Goal: Feedback & Contribution: Contribute content

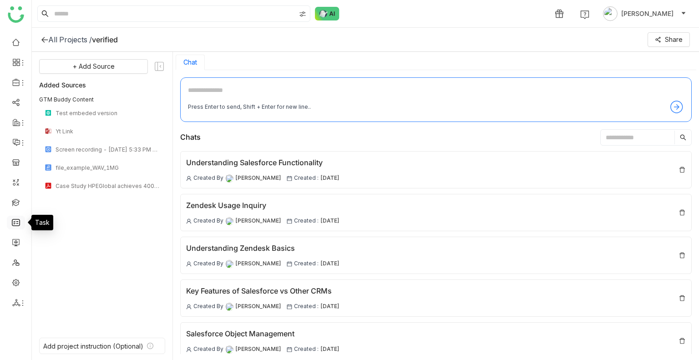
click at [17, 222] on link at bounding box center [16, 222] width 8 height 8
click at [19, 198] on link at bounding box center [16, 202] width 8 height 8
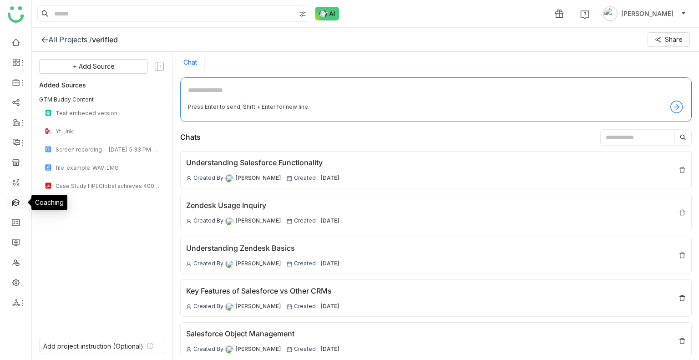
click at [19, 198] on link at bounding box center [16, 202] width 8 height 8
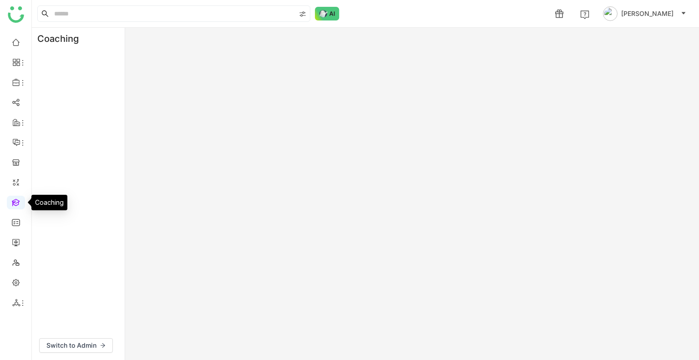
click at [12, 200] on link at bounding box center [16, 202] width 8 height 8
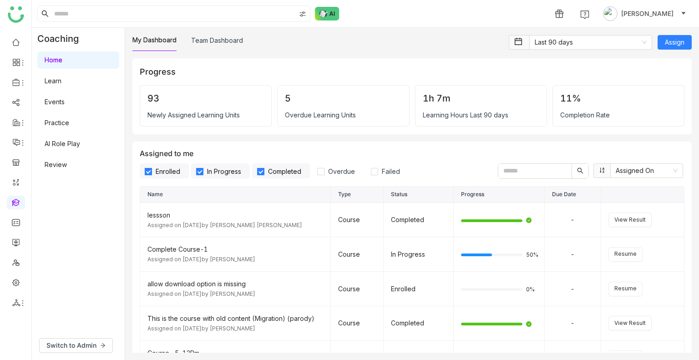
click at [59, 82] on link "Learn" at bounding box center [53, 81] width 17 height 8
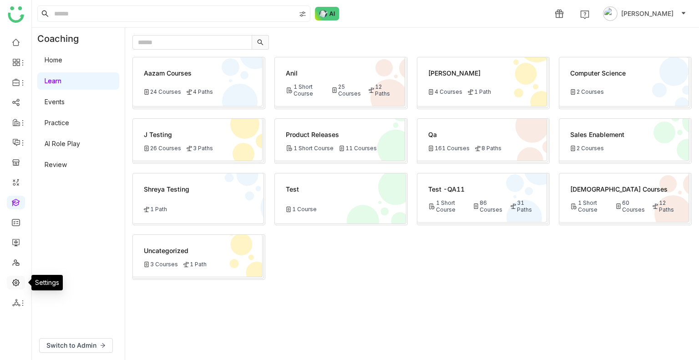
click at [12, 284] on link at bounding box center [16, 282] width 8 height 8
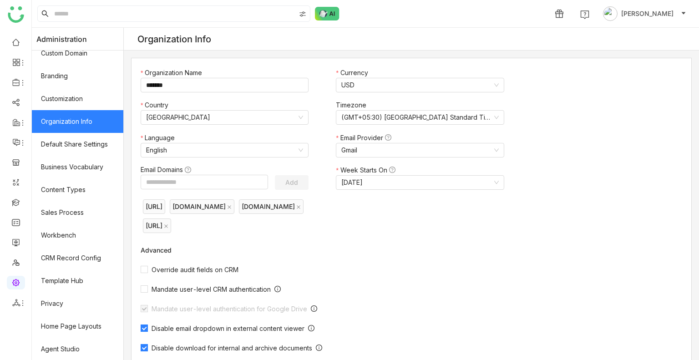
scroll to position [255, 0]
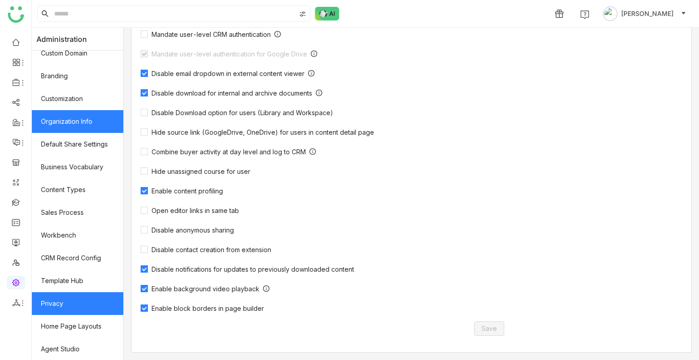
click at [71, 310] on link "Privacy" at bounding box center [77, 303] width 91 height 23
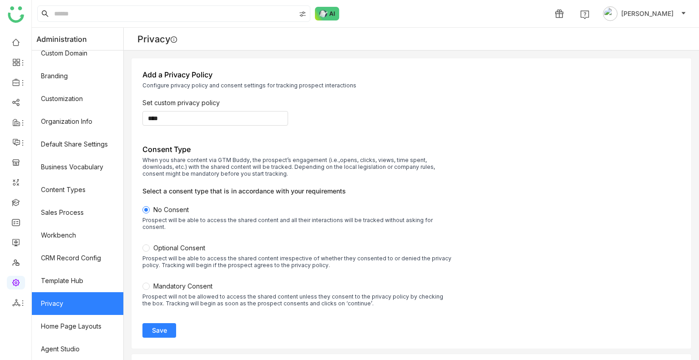
click at [165, 326] on span "Save" at bounding box center [159, 330] width 15 height 9
click at [15, 203] on link at bounding box center [16, 202] width 8 height 8
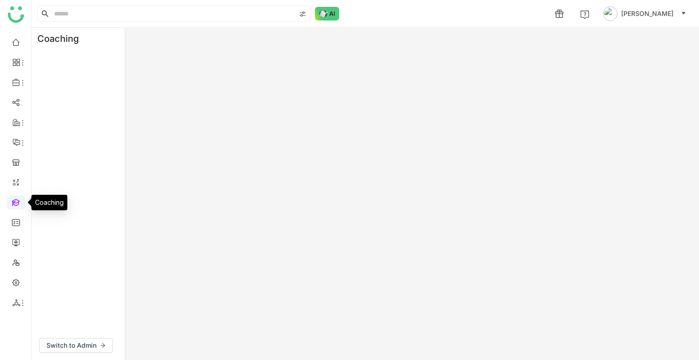
click at [15, 203] on link at bounding box center [16, 202] width 8 height 8
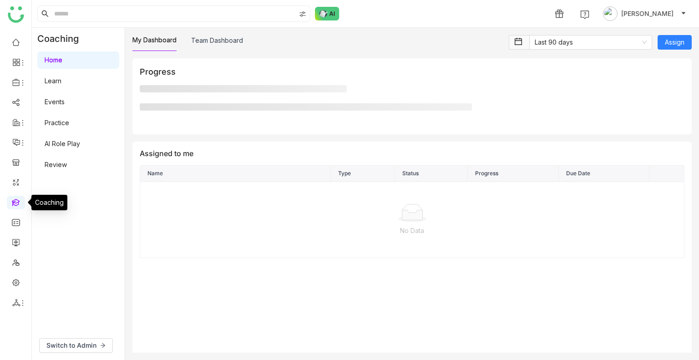
click at [15, 203] on link at bounding box center [16, 202] width 8 height 8
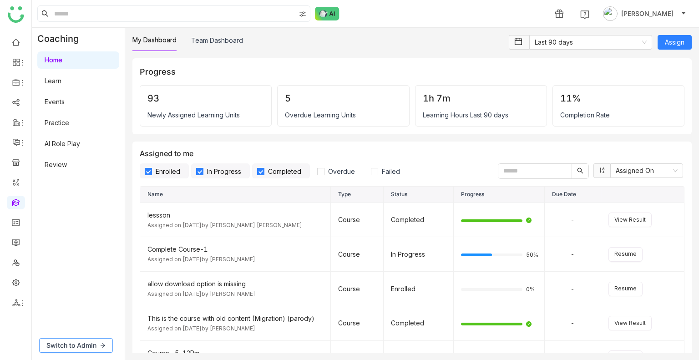
click at [88, 343] on span "Switch to Admin" at bounding box center [71, 345] width 50 height 10
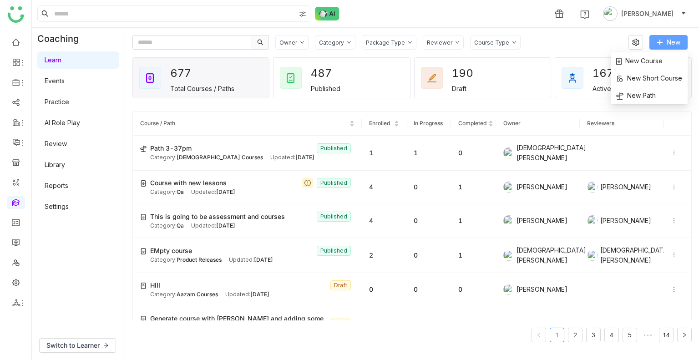
click at [665, 42] on button "New" at bounding box center [669, 42] width 38 height 15
click at [645, 53] on li "New Course" at bounding box center [649, 60] width 77 height 17
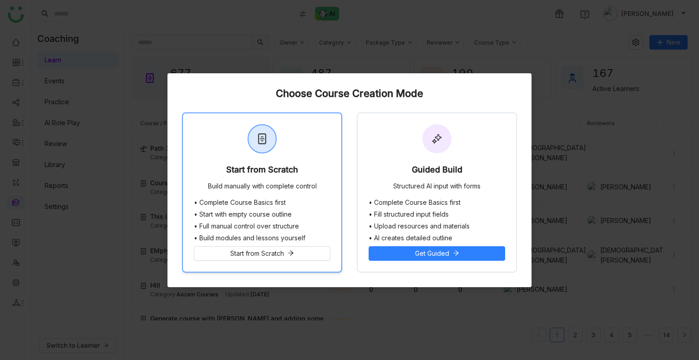
click at [254, 207] on ul "• Complete Course Basics first • Start with empty course outline • Full manual …" at bounding box center [262, 220] width 137 height 43
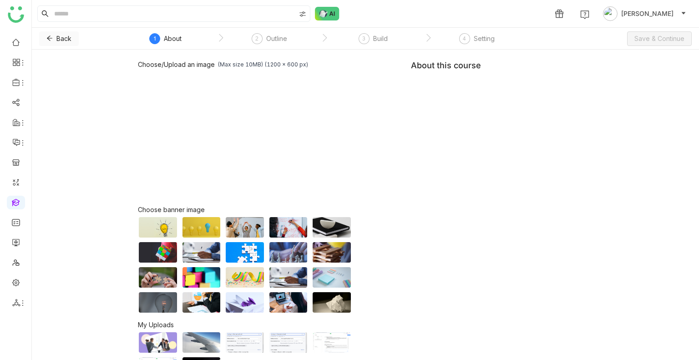
click at [60, 36] on span "Back" at bounding box center [63, 39] width 15 height 10
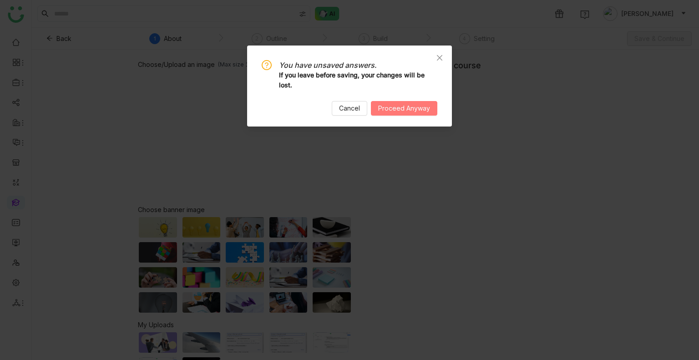
click at [390, 111] on span "Proceed Anyway" at bounding box center [404, 108] width 52 height 10
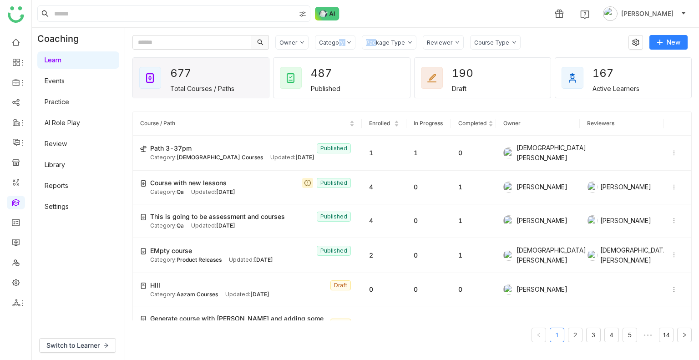
drag, startPoint x: 336, startPoint y: 38, endPoint x: 380, endPoint y: 40, distance: 43.7
click at [380, 40] on div "Owner Category Package Type Reviewer Course Type" at bounding box center [397, 42] width 245 height 15
click at [392, 42] on div "Package Type" at bounding box center [385, 42] width 39 height 7
click at [379, 81] on span "Learning Path" at bounding box center [396, 78] width 48 height 10
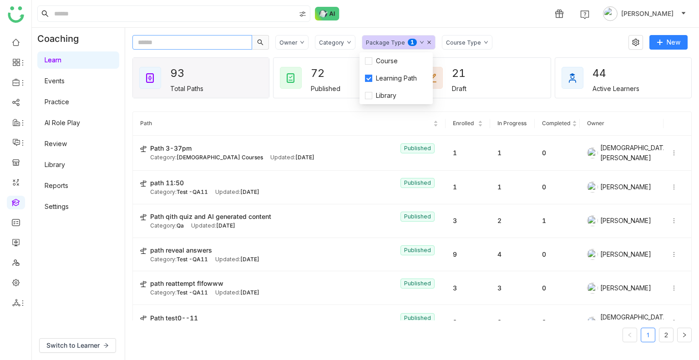
click at [181, 45] on input "text" at bounding box center [192, 42] width 120 height 15
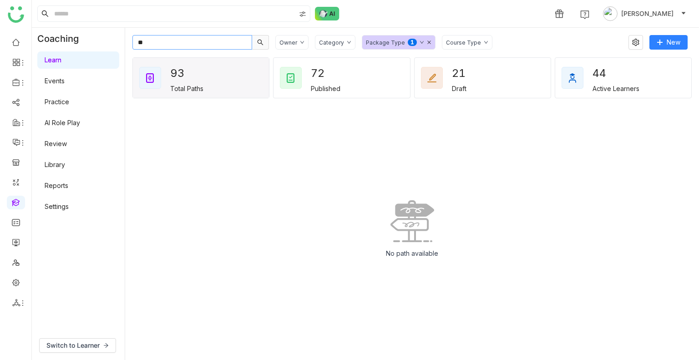
type input "*"
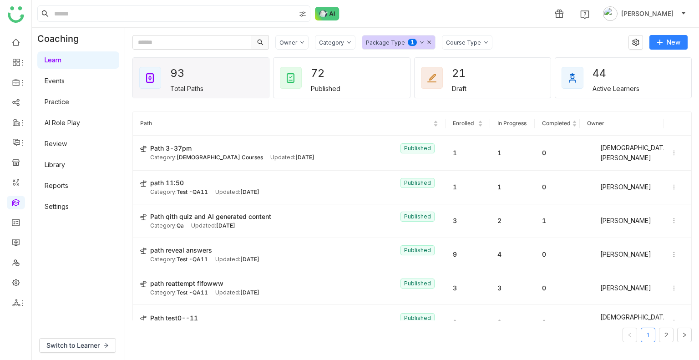
click at [427, 43] on icon at bounding box center [429, 42] width 5 height 5
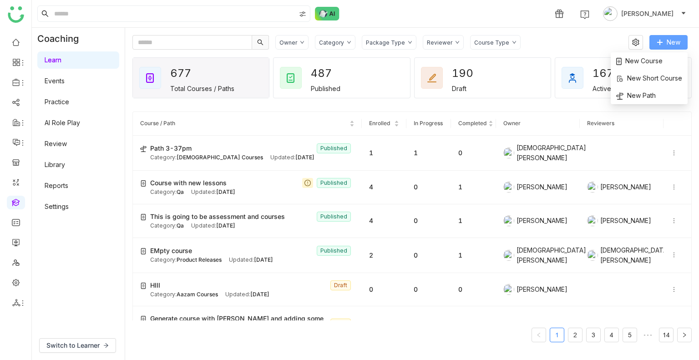
click at [677, 41] on span "New" at bounding box center [674, 42] width 14 height 10
click at [642, 56] on span "New Course" at bounding box center [639, 61] width 46 height 10
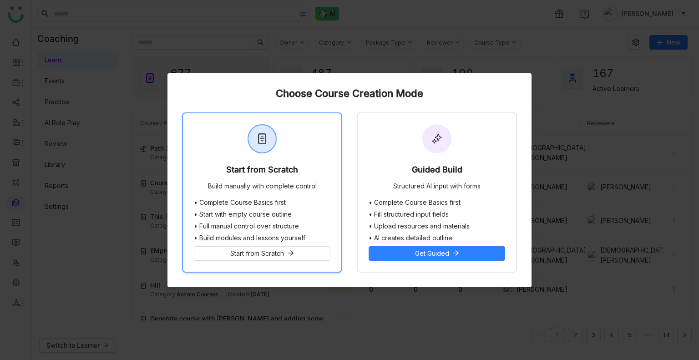
click at [290, 165] on div "Start from Scratch" at bounding box center [262, 171] width 72 height 13
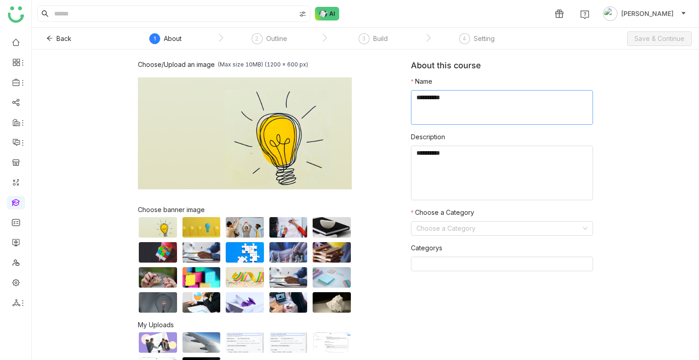
click at [424, 110] on textarea at bounding box center [502, 107] width 182 height 35
type textarea "**********"
click at [445, 233] on input at bounding box center [498, 229] width 165 height 14
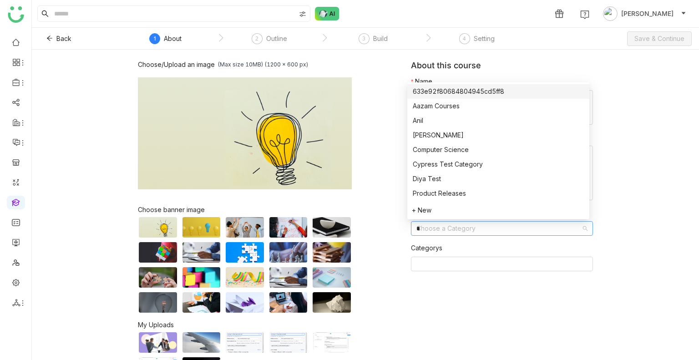
type input "**"
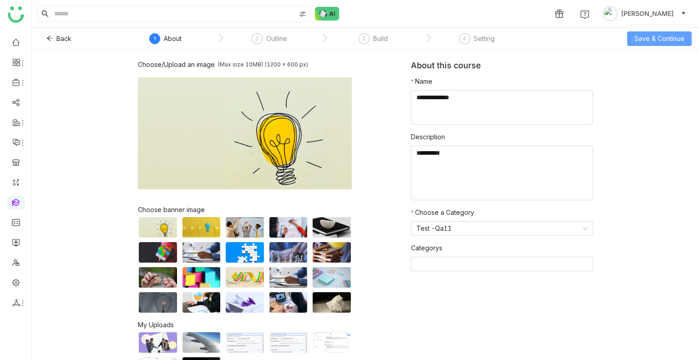
click at [665, 36] on span "Save & Continue" at bounding box center [659, 39] width 50 height 10
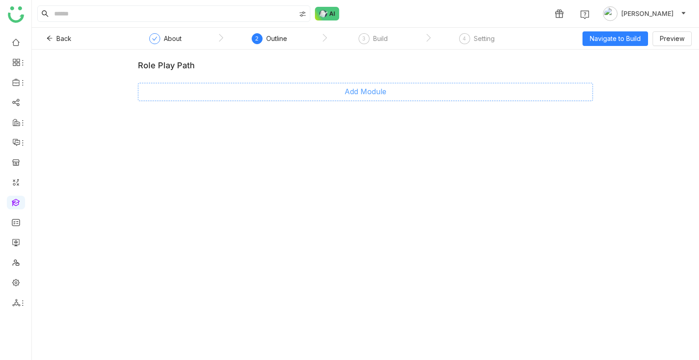
click at [360, 99] on button "Add Module" at bounding box center [365, 92] width 455 height 18
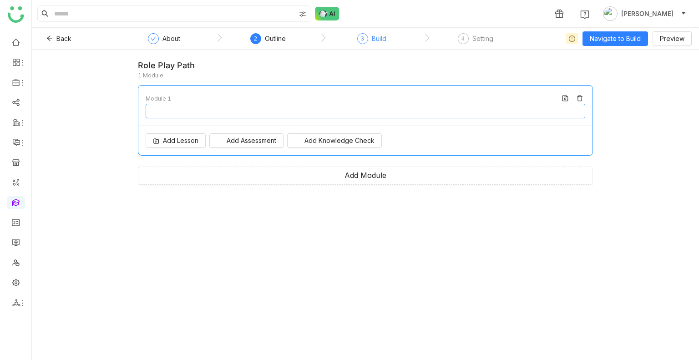
type input "********"
click at [55, 34] on button "Back" at bounding box center [59, 38] width 40 height 15
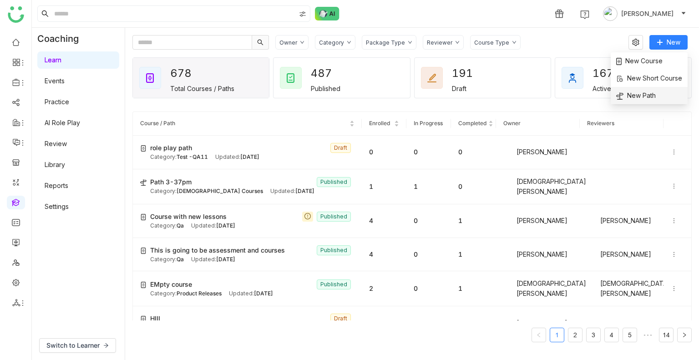
click at [648, 93] on span "New Path" at bounding box center [636, 96] width 40 height 10
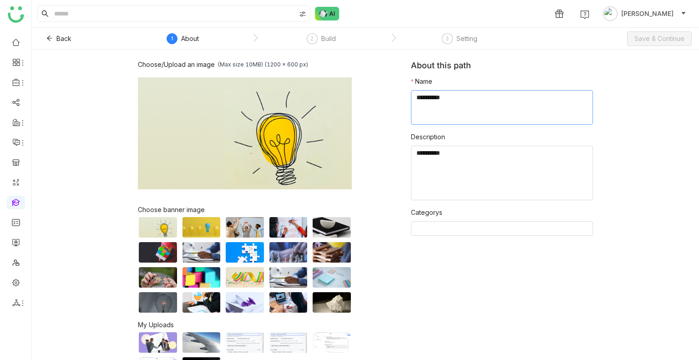
click at [422, 100] on textarea at bounding box center [502, 107] width 182 height 35
click at [422, 99] on textarea at bounding box center [502, 107] width 182 height 35
type textarea "**********"
click at [661, 45] on button "Save & Continue" at bounding box center [659, 38] width 65 height 15
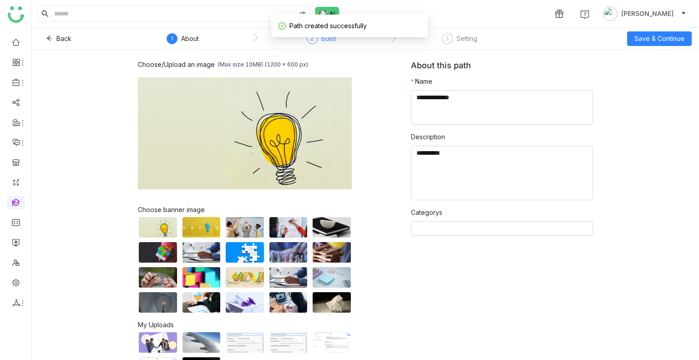
click at [331, 43] on div "Build" at bounding box center [328, 38] width 15 height 11
click at [637, 40] on button "Save & Continue" at bounding box center [659, 38] width 65 height 15
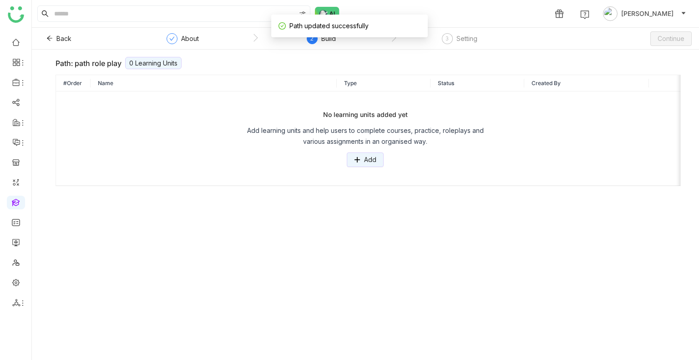
click at [351, 167] on div "No learning units added yet Add learning units and help users to complete cours…" at bounding box center [365, 138] width 619 height 94
click at [362, 162] on button "Add" at bounding box center [365, 159] width 37 height 15
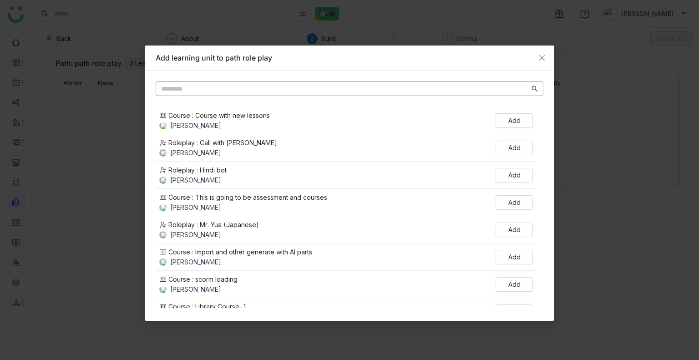
click at [225, 90] on input "text" at bounding box center [345, 89] width 369 height 10
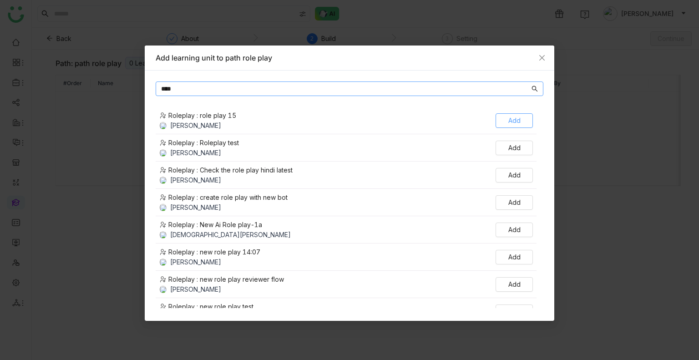
type input "****"
click at [503, 124] on button "Add" at bounding box center [514, 120] width 37 height 15
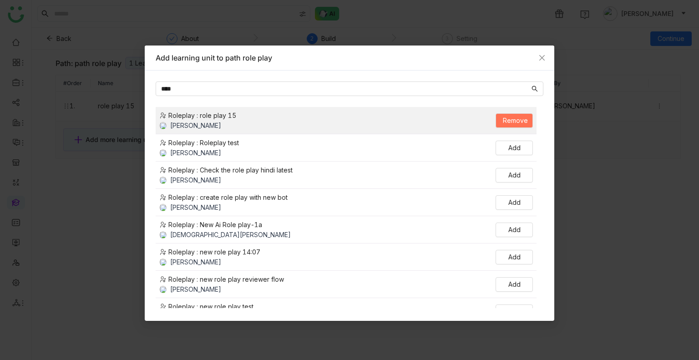
click at [578, 185] on nz-modal-container "Add learning unit to path role play **** Roleplay : role play 15 Uday Bhanu Rem…" at bounding box center [349, 180] width 699 height 360
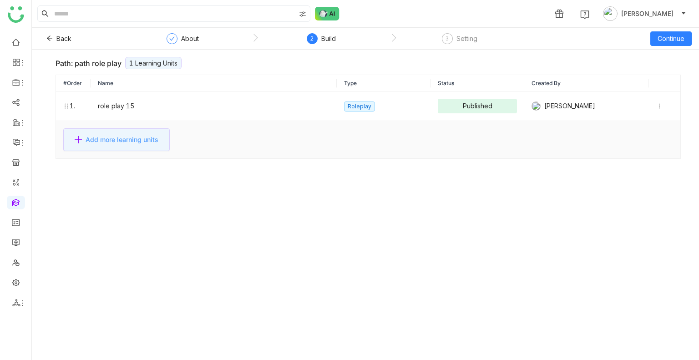
click at [95, 140] on span "Add more learning units" at bounding box center [122, 140] width 73 height 10
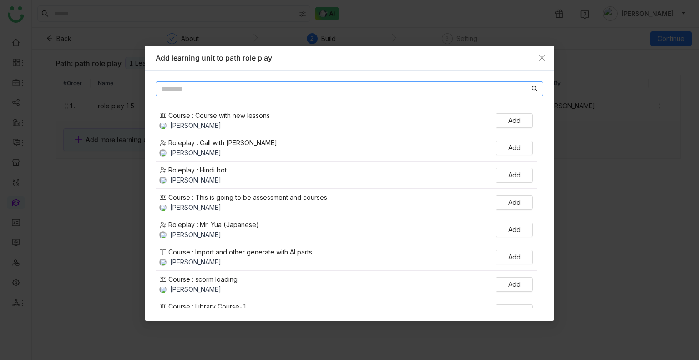
click at [206, 93] on input "text" at bounding box center [345, 89] width 369 height 10
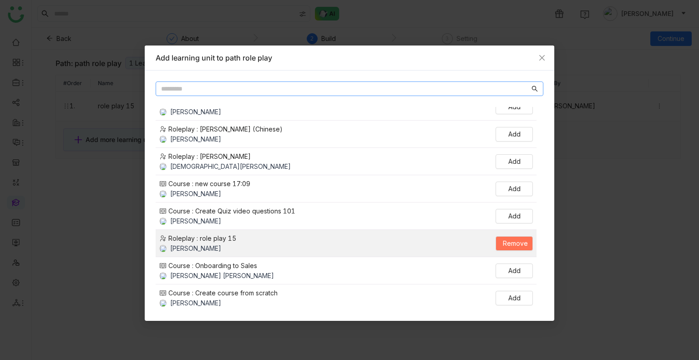
scroll to position [251, 0]
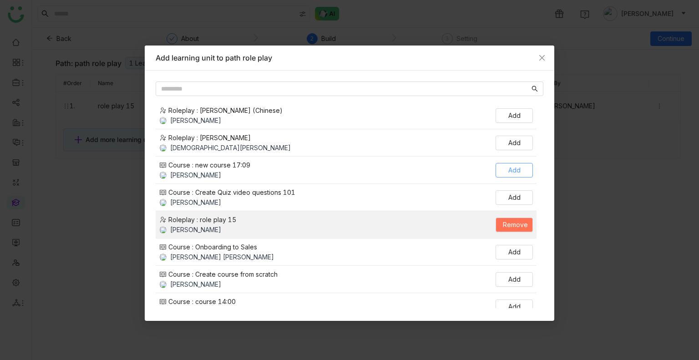
click at [514, 171] on span "Add" at bounding box center [514, 170] width 12 height 10
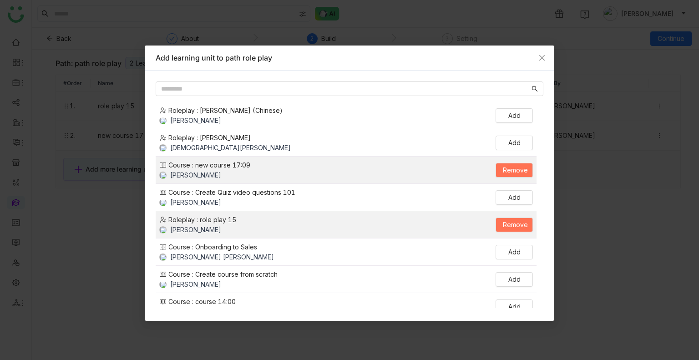
click at [627, 218] on nz-modal-container "Add learning unit to path role play Course : Course with new lessons Arif uddin…" at bounding box center [349, 180] width 699 height 360
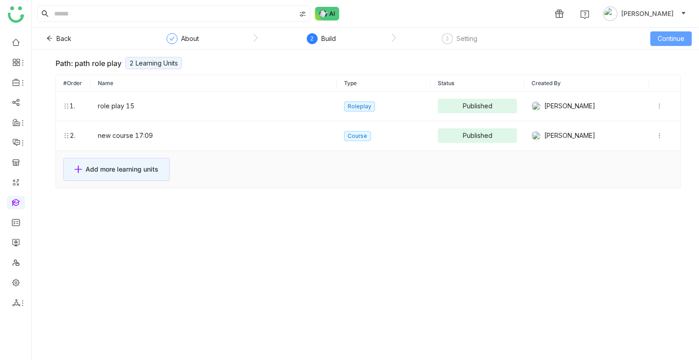
click at [660, 37] on span "Continue" at bounding box center [671, 39] width 27 height 10
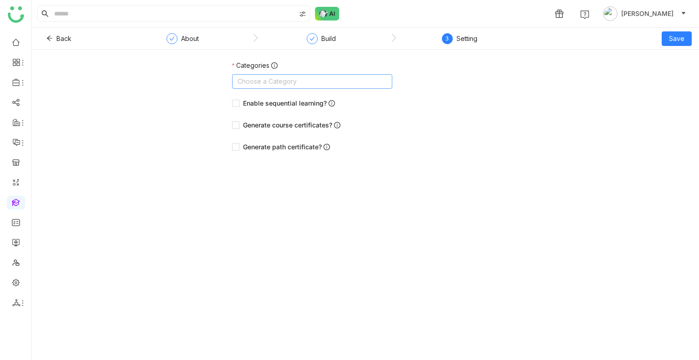
click at [273, 79] on nz-select-top-control "Choose a Category" at bounding box center [312, 81] width 160 height 15
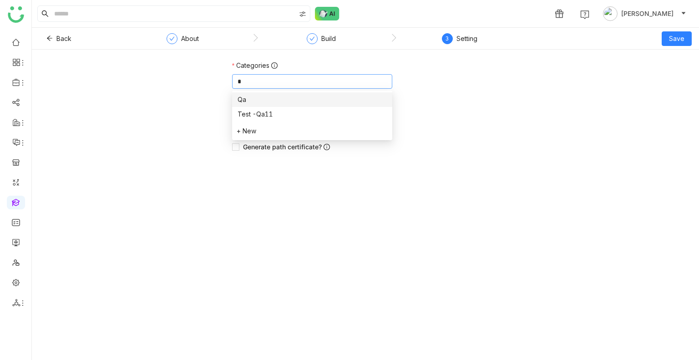
type input "**"
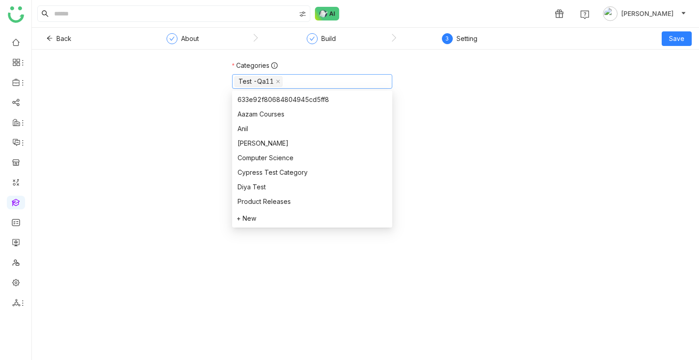
click at [517, 105] on div "Categories Test -Qa11 Enable sequential learning? Generate course certificates?…" at bounding box center [365, 111] width 667 height 101
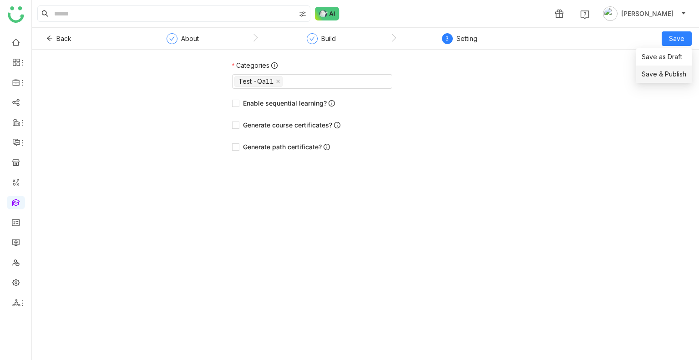
click at [660, 74] on span "Save & Publish" at bounding box center [664, 74] width 45 height 10
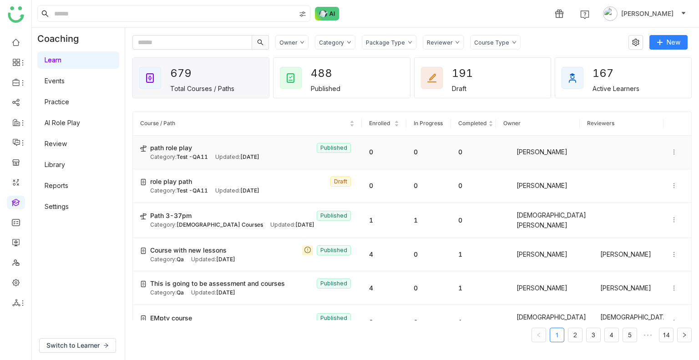
click at [242, 154] on span "[DATE]" at bounding box center [249, 156] width 19 height 7
click at [207, 143] on div "path role play Published" at bounding box center [252, 148] width 204 height 10
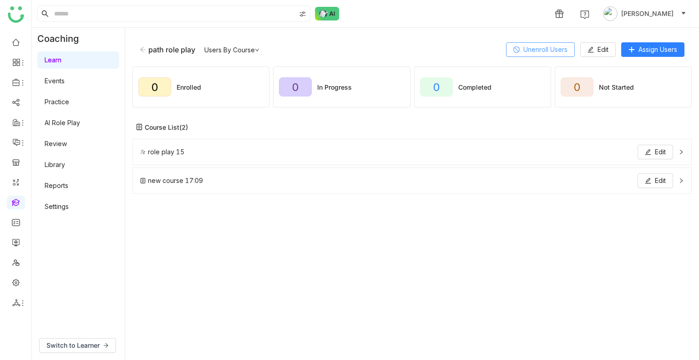
click at [529, 53] on span "Unenroll Users" at bounding box center [545, 50] width 44 height 10
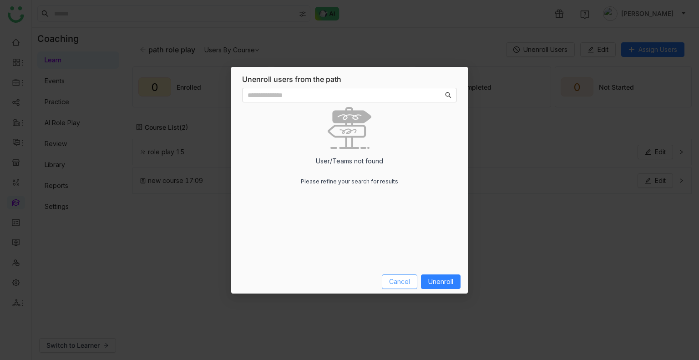
click at [398, 280] on span "Cancel" at bounding box center [399, 282] width 21 height 10
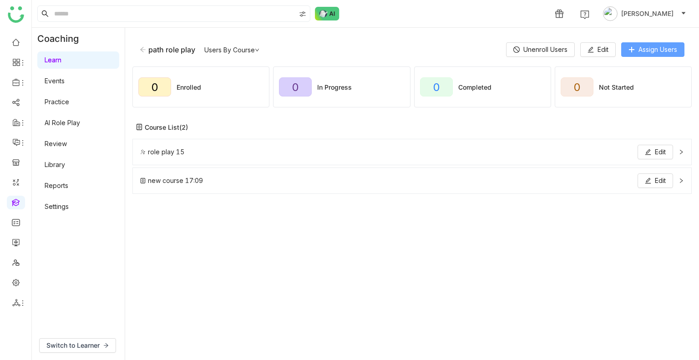
click at [663, 52] on span "Assign Users" at bounding box center [658, 50] width 39 height 10
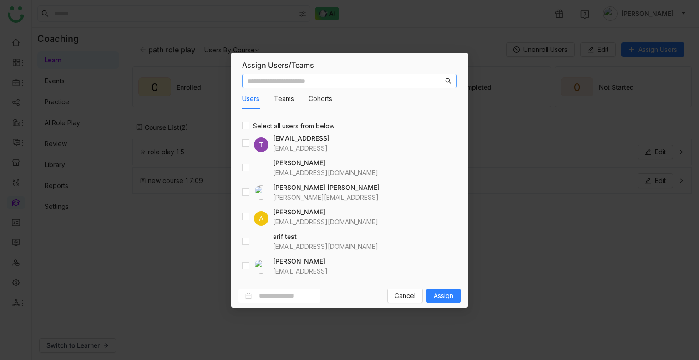
click at [295, 85] on input "text" at bounding box center [346, 81] width 196 height 10
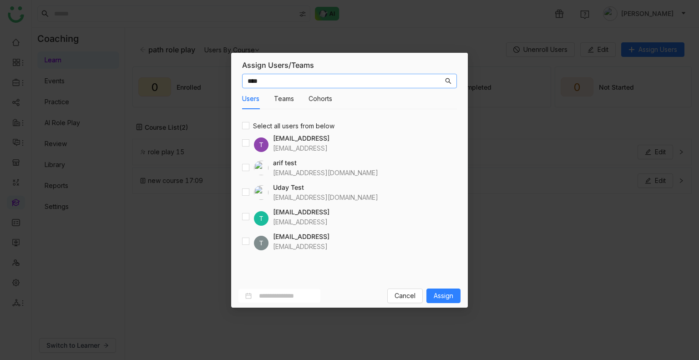
type input "****"
click at [435, 291] on span "Assign" at bounding box center [444, 296] width 20 height 10
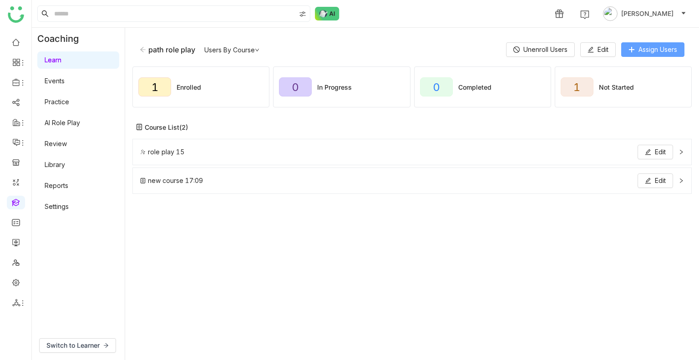
click at [657, 45] on span "Assign Users" at bounding box center [658, 50] width 39 height 10
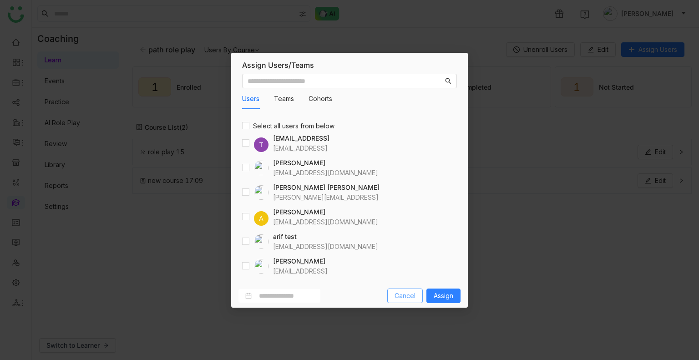
click at [403, 295] on span "Cancel" at bounding box center [405, 296] width 21 height 10
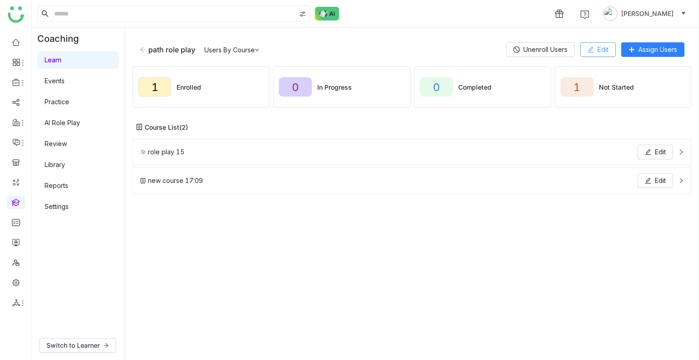
click at [603, 52] on span "Edit" at bounding box center [603, 50] width 11 height 10
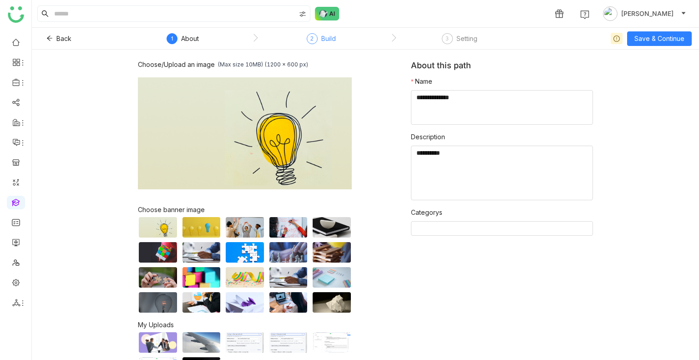
click at [317, 36] on div "2 Build" at bounding box center [321, 41] width 29 height 16
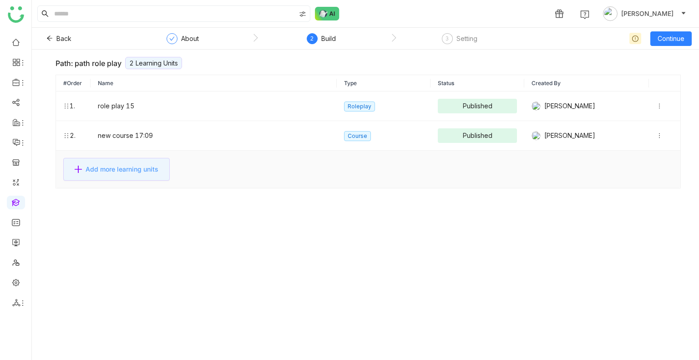
click at [131, 174] on button "Add more learning units" at bounding box center [116, 169] width 107 height 23
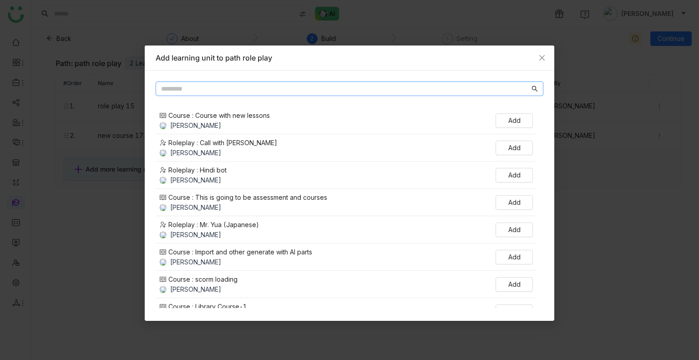
click at [277, 90] on input "text" at bounding box center [345, 89] width 369 height 10
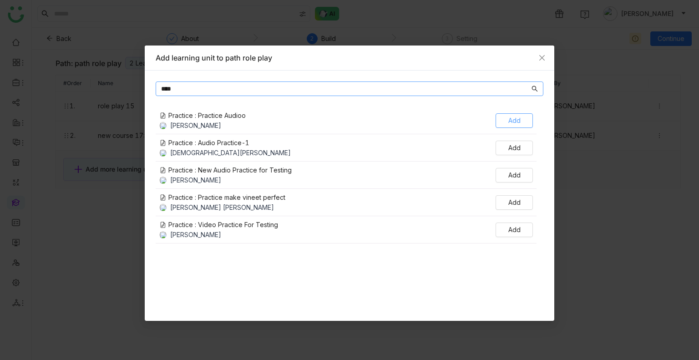
type input "****"
click at [511, 113] on button "Add" at bounding box center [514, 120] width 37 height 15
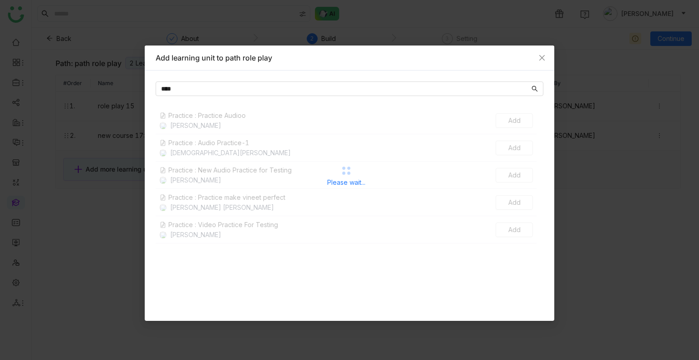
click at [611, 223] on nz-modal-container "Add learning unit to path role play **** Please wait... Practice : Practice Aud…" at bounding box center [349, 180] width 699 height 360
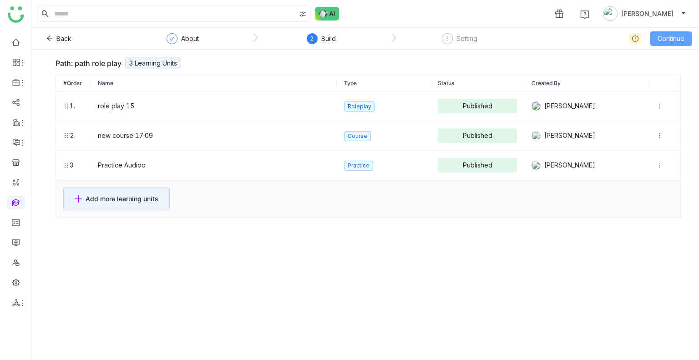
click at [664, 36] on span "Continue" at bounding box center [671, 39] width 27 height 10
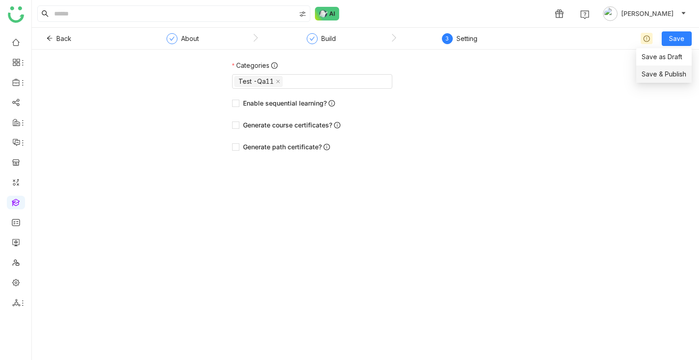
click at [664, 76] on span "Save & Publish" at bounding box center [664, 74] width 45 height 10
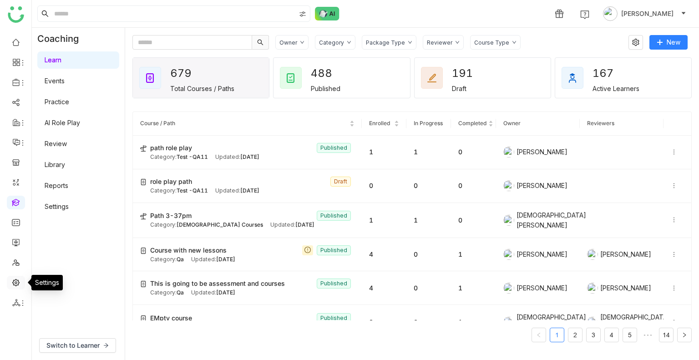
click at [20, 281] on link at bounding box center [16, 282] width 8 height 8
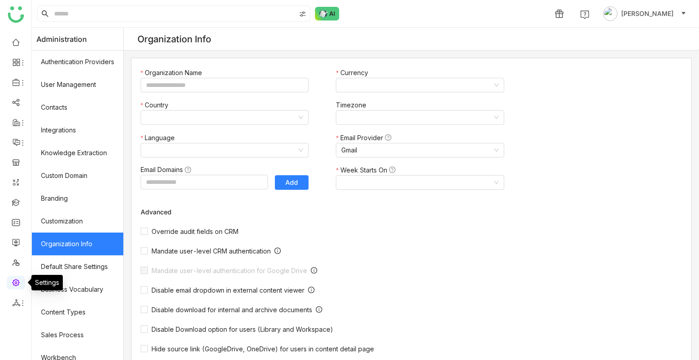
click at [20, 281] on link at bounding box center [16, 282] width 8 height 8
type input "*******"
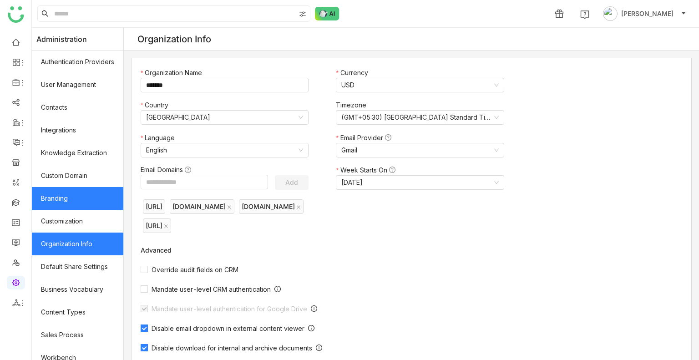
click at [67, 198] on link "Branding" at bounding box center [77, 198] width 91 height 23
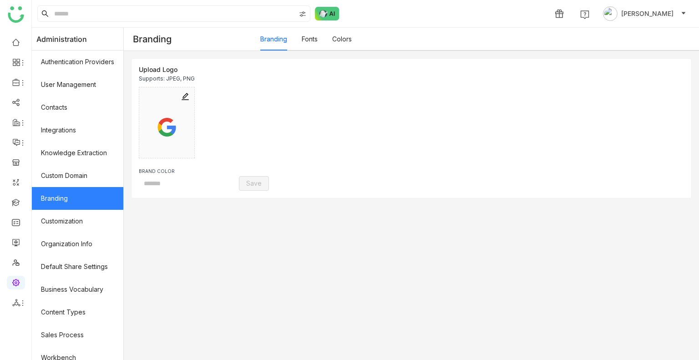
type input "*******"
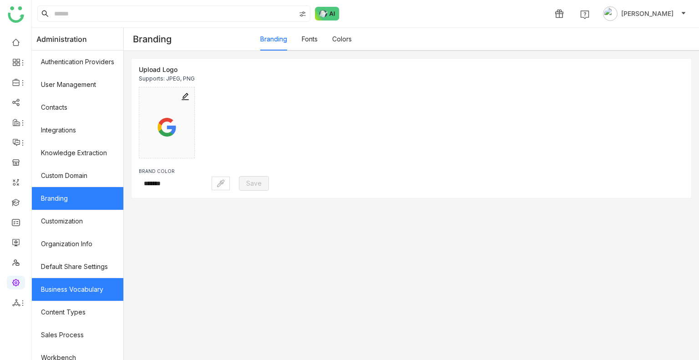
click at [84, 282] on link "Business Vocabulary" at bounding box center [77, 289] width 91 height 23
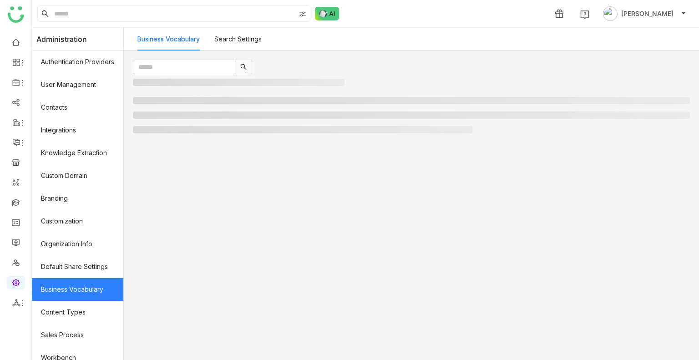
click at [84, 282] on link "Business Vocabulary" at bounding box center [77, 289] width 91 height 23
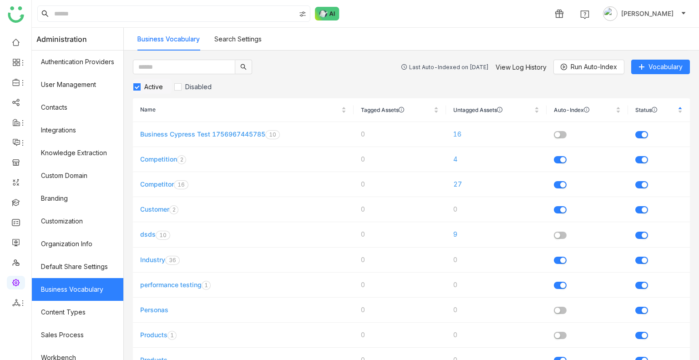
click at [247, 43] on link "Search Settings" at bounding box center [237, 39] width 47 height 8
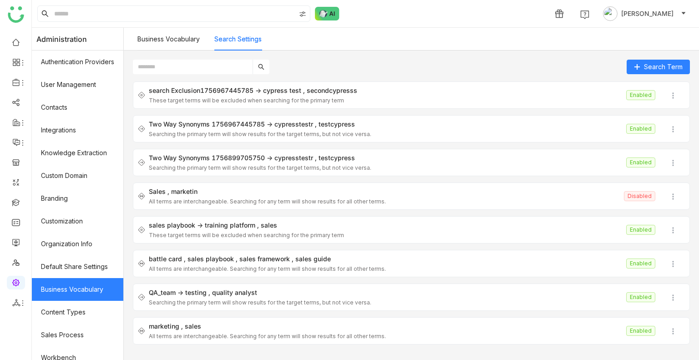
click at [158, 42] on link "Business Vocabulary" at bounding box center [168, 39] width 62 height 8
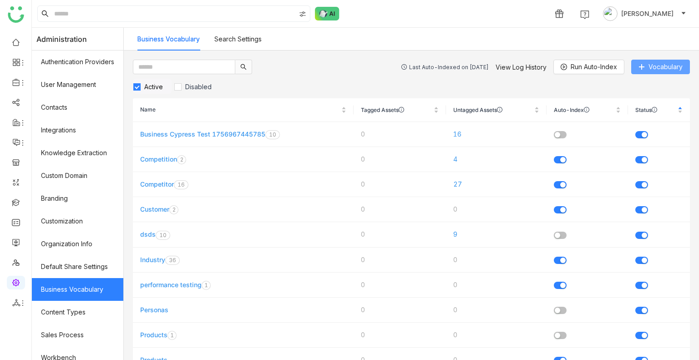
click at [654, 71] on span "Vocabulary" at bounding box center [666, 67] width 34 height 10
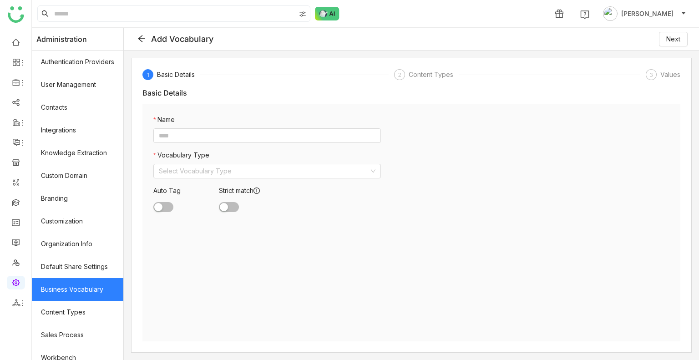
click at [145, 39] on icon at bounding box center [141, 39] width 7 height 6
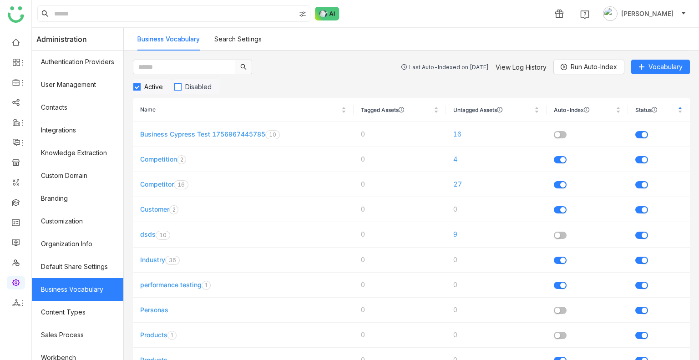
click at [197, 88] on span "Disabled" at bounding box center [199, 87] width 34 height 8
click at [161, 88] on span "Active" at bounding box center [154, 87] width 26 height 8
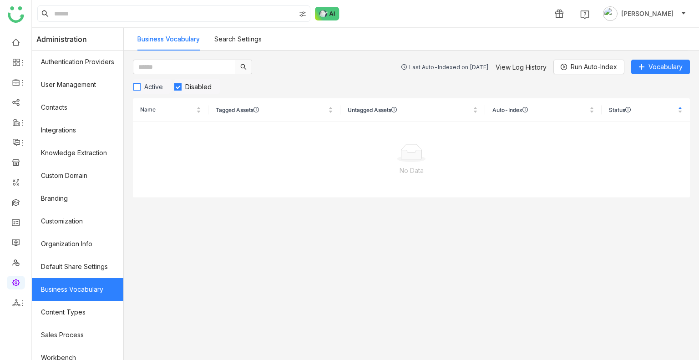
click at [161, 88] on span "Active" at bounding box center [154, 87] width 26 height 8
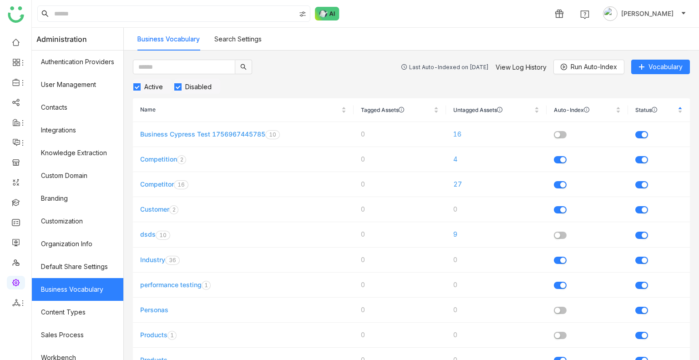
click at [195, 84] on span "Disabled" at bounding box center [199, 87] width 34 height 8
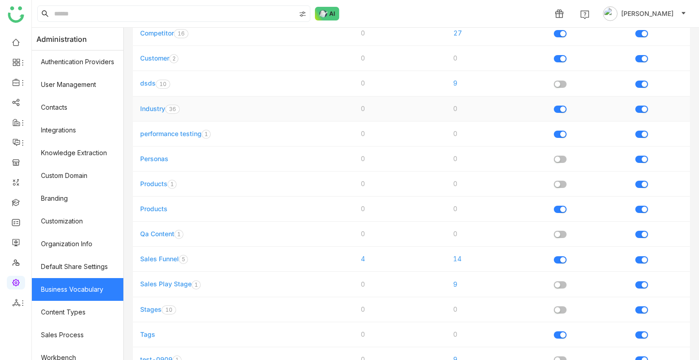
scroll to position [176, 0]
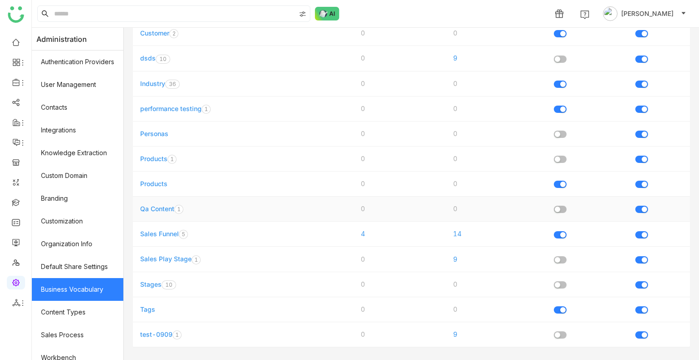
click at [163, 206] on link "Qa Content" at bounding box center [157, 209] width 34 height 8
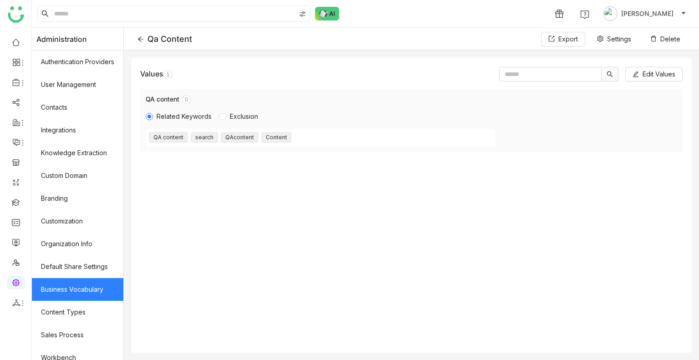
click at [236, 116] on span "Exclusion" at bounding box center [244, 117] width 36 height 10
click at [204, 115] on span "Related Keywords" at bounding box center [184, 117] width 62 height 10
click at [606, 36] on button "Settings" at bounding box center [614, 39] width 49 height 15
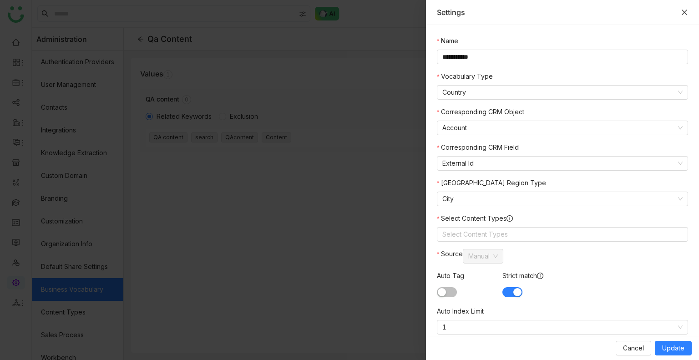
click at [683, 9] on icon "Close" at bounding box center [684, 12] width 7 height 7
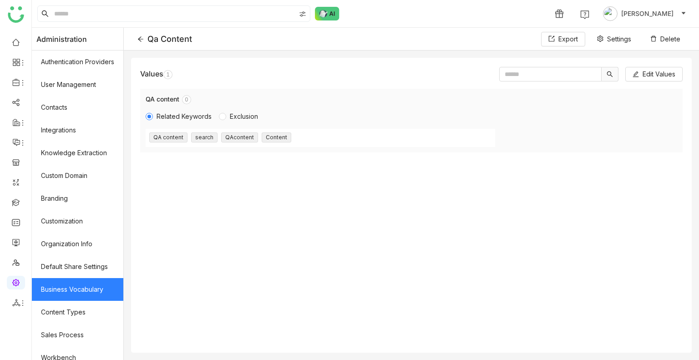
click at [144, 43] on div "Qa Content Export Settings Delete" at bounding box center [411, 39] width 575 height 23
drag, startPoint x: 144, startPoint y: 43, endPoint x: 147, endPoint y: 38, distance: 5.6
click at [147, 38] on div "Qa Content Export Settings Delete" at bounding box center [411, 39] width 575 height 23
click at [144, 38] on icon at bounding box center [140, 39] width 6 height 6
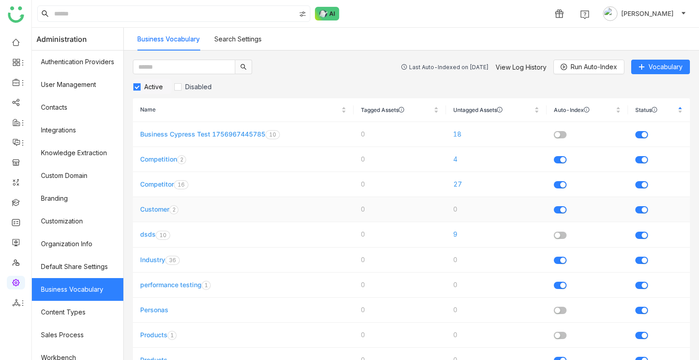
click at [166, 210] on link "Customer" at bounding box center [154, 209] width 29 height 8
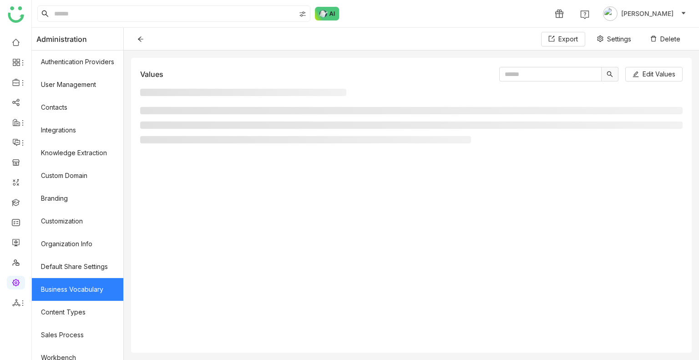
click at [166, 210] on div "Values Edit Values" at bounding box center [411, 205] width 561 height 295
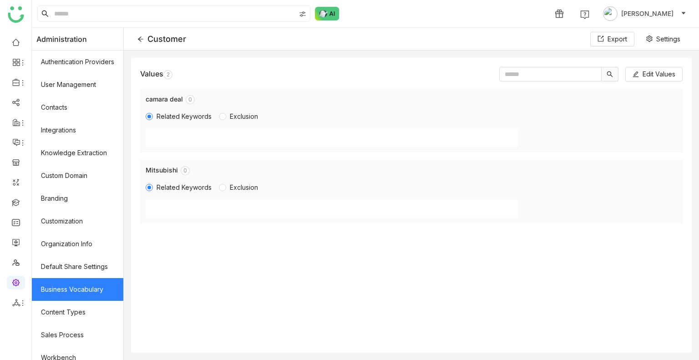
click at [656, 46] on div "Customer Export Settings" at bounding box center [411, 39] width 575 height 23
click at [652, 77] on span "Edit Values" at bounding box center [659, 74] width 33 height 10
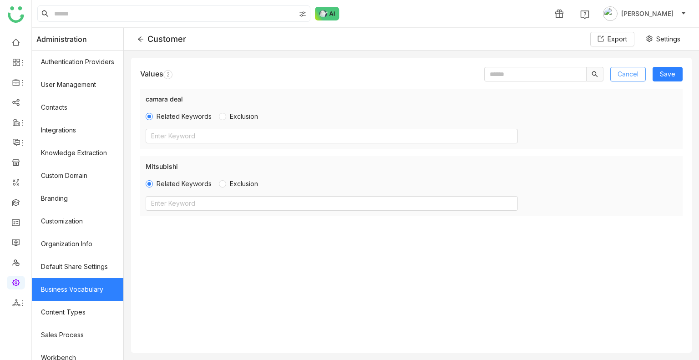
click at [624, 78] on span "Cancel" at bounding box center [628, 74] width 21 height 10
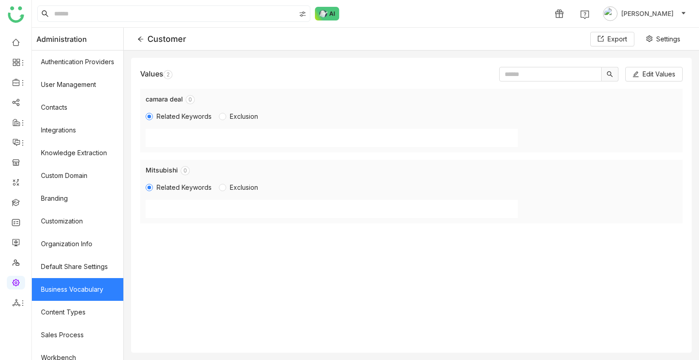
click at [144, 37] on icon at bounding box center [140, 39] width 6 height 6
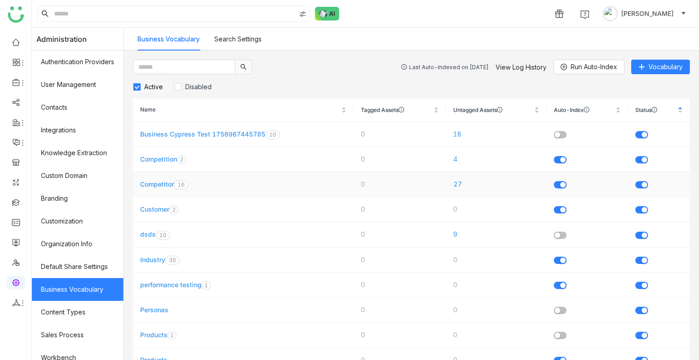
click at [635, 184] on button "button" at bounding box center [641, 184] width 13 height 7
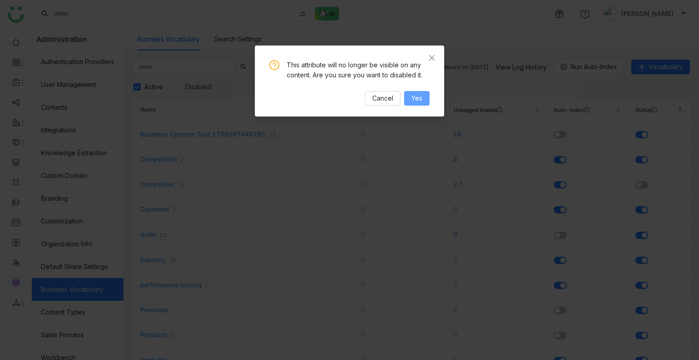
click at [419, 97] on span "Yes" at bounding box center [416, 98] width 11 height 10
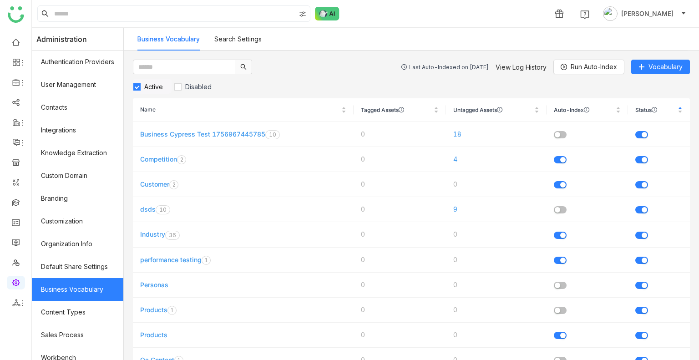
click at [154, 80] on label "Active" at bounding box center [152, 86] width 39 height 15
click at [199, 87] on span "Disabled" at bounding box center [199, 87] width 34 height 8
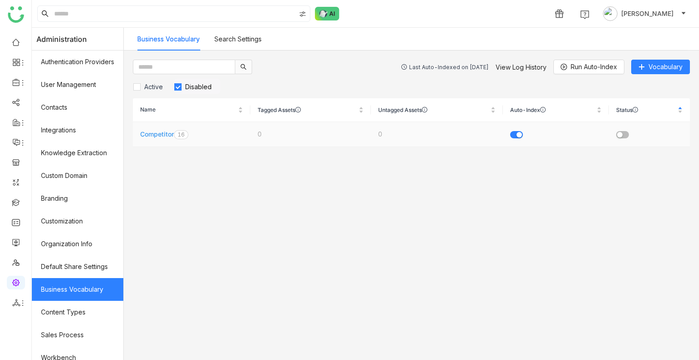
click at [622, 134] on span "button" at bounding box center [619, 134] width 5 height 5
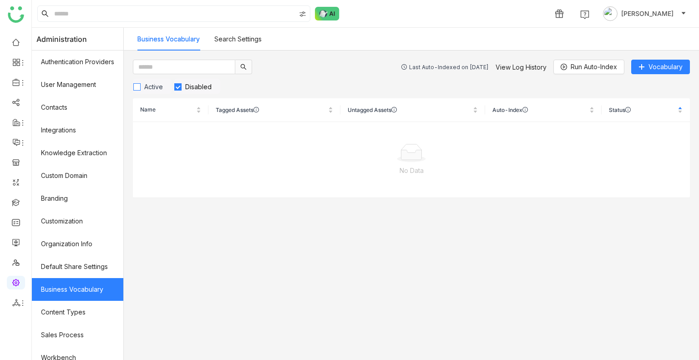
click at [157, 85] on span "Active" at bounding box center [154, 87] width 26 height 8
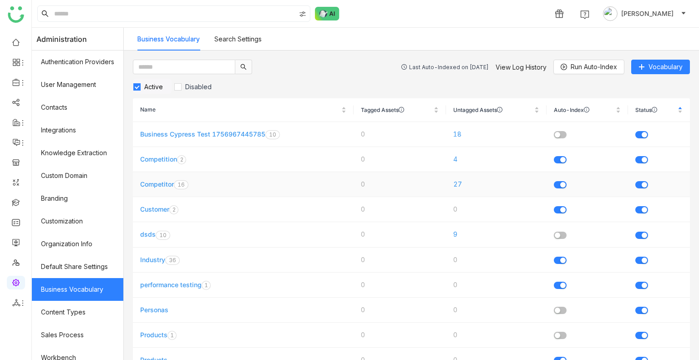
click at [642, 183] on span "button" at bounding box center [644, 184] width 5 height 5
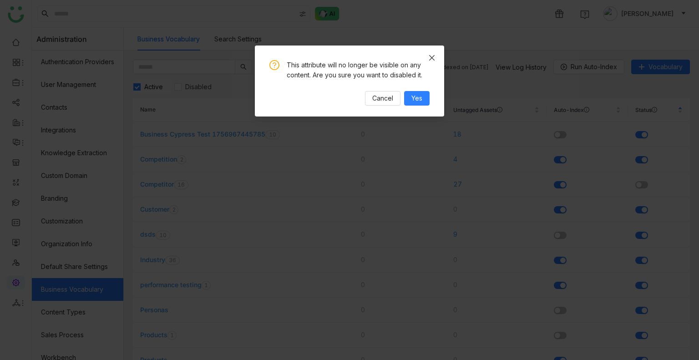
click at [434, 58] on icon "Close" at bounding box center [431, 57] width 7 height 7
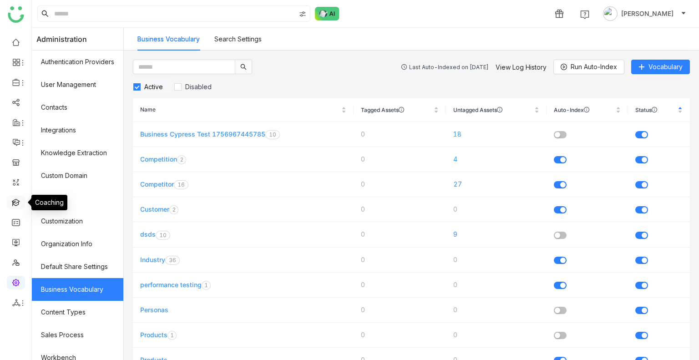
click at [15, 203] on link at bounding box center [16, 202] width 8 height 8
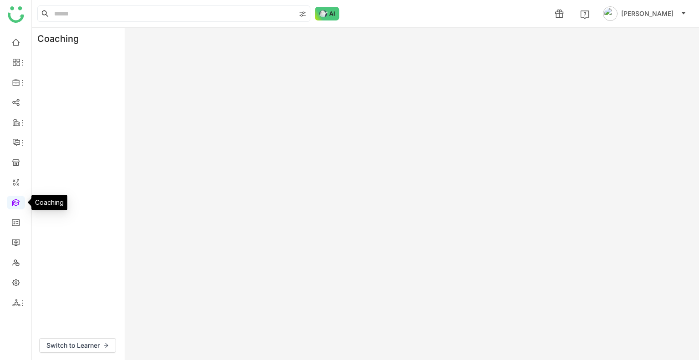
click at [15, 203] on link at bounding box center [16, 202] width 8 height 8
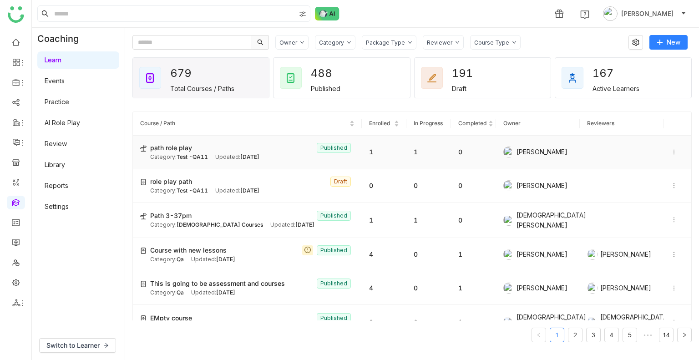
click at [179, 152] on span "path role play" at bounding box center [171, 148] width 42 height 10
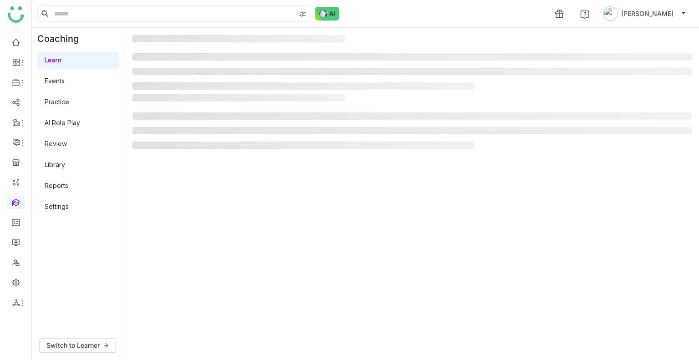
click at [179, 152] on div at bounding box center [411, 123] width 559 height 59
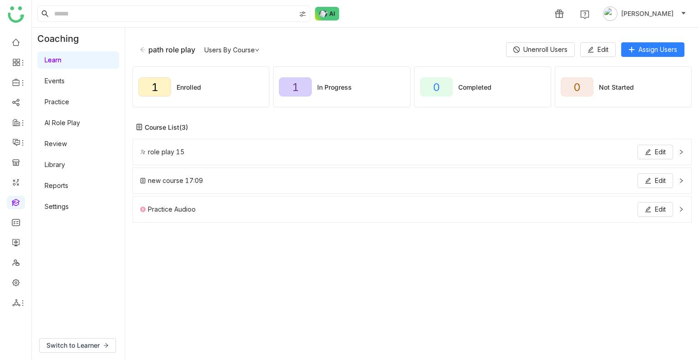
click at [179, 152] on span "role play 15" at bounding box center [166, 152] width 36 height 10
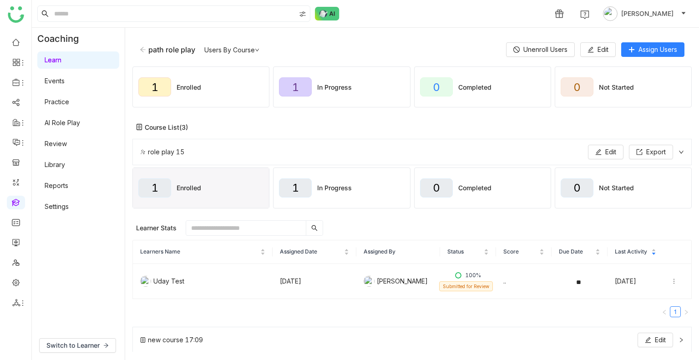
click at [679, 150] on icon at bounding box center [681, 151] width 5 height 5
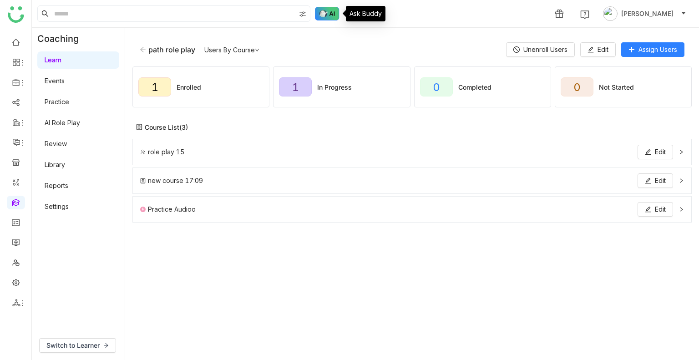
click at [322, 13] on img at bounding box center [327, 14] width 25 height 14
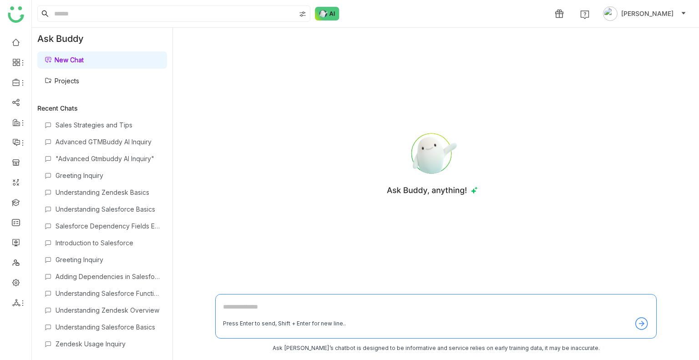
click at [242, 307] on textarea at bounding box center [436, 309] width 426 height 15
click at [76, 85] on link "Projects" at bounding box center [62, 81] width 35 height 8
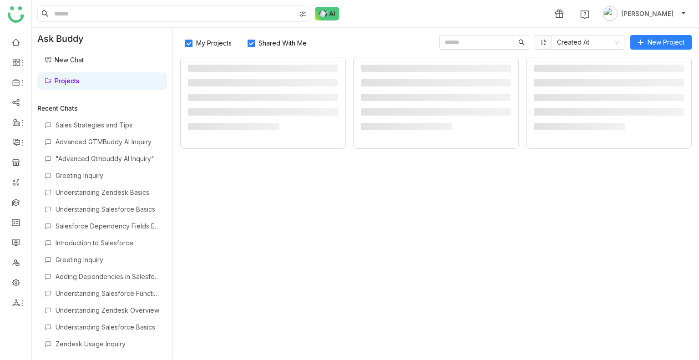
click at [76, 85] on link "Projects" at bounding box center [62, 81] width 35 height 8
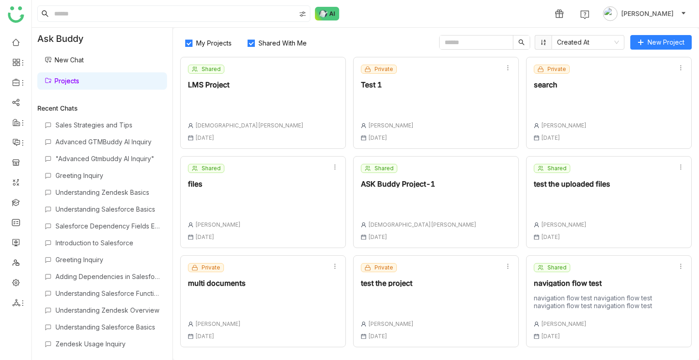
click at [285, 37] on label "Shared With Me" at bounding box center [279, 42] width 73 height 15
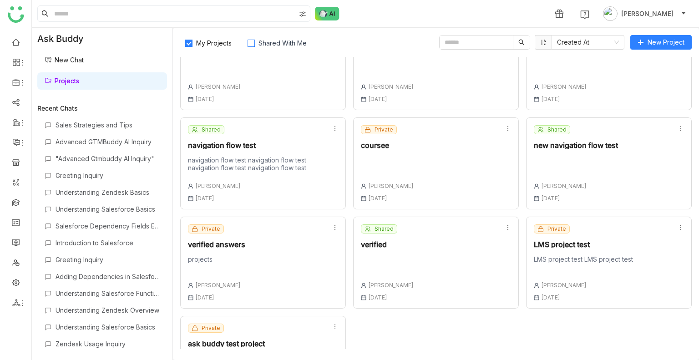
scroll to position [197, 0]
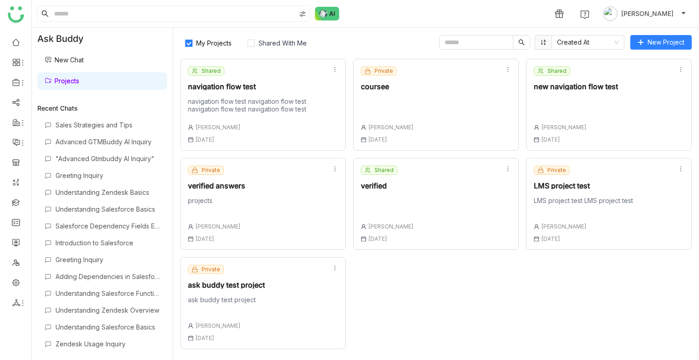
click at [249, 95] on div "Shared navigation flow test navigation flow test navigation flow test navigatio…" at bounding box center [256, 104] width 137 height 76
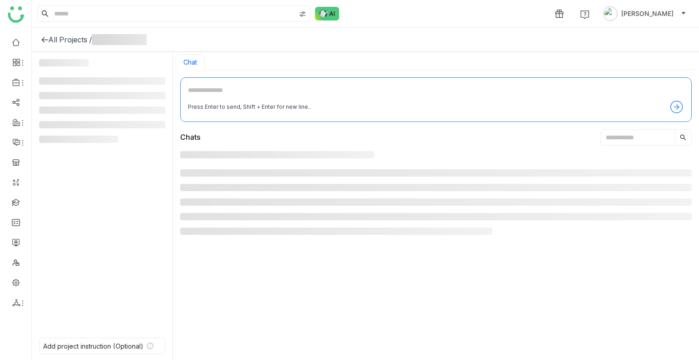
click at [249, 100] on div "Press Enter to send, Shift + Enter for new line.." at bounding box center [436, 107] width 496 height 15
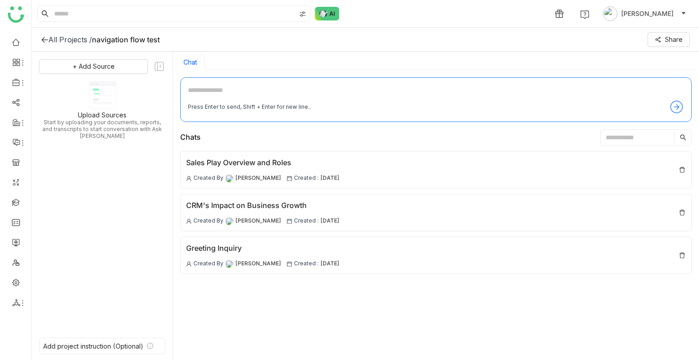
click at [208, 91] on textarea at bounding box center [436, 92] width 496 height 15
click at [246, 91] on textarea "**********" at bounding box center [436, 92] width 496 height 15
type textarea "**********"
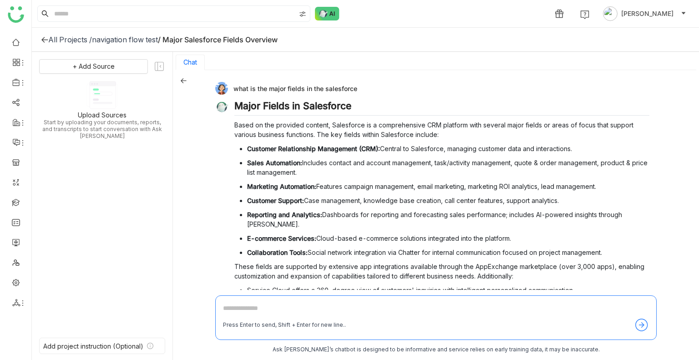
drag, startPoint x: 236, startPoint y: 88, endPoint x: 357, endPoint y: 88, distance: 121.1
click at [357, 88] on div "what is the major fields in the salesforce" at bounding box center [432, 88] width 434 height 13
click at [353, 87] on div "what is the major fields in the salesforce" at bounding box center [432, 88] width 434 height 13
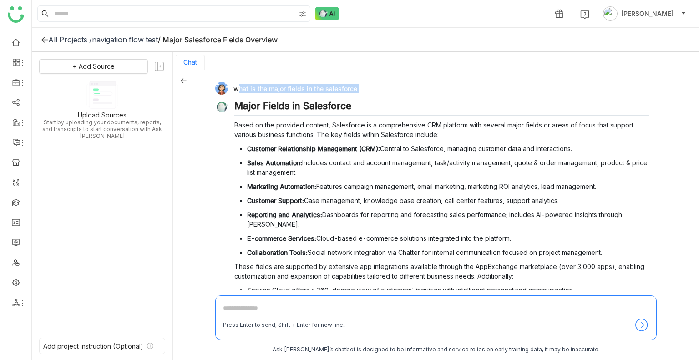
copy div "what is the major fields in the salesforce"
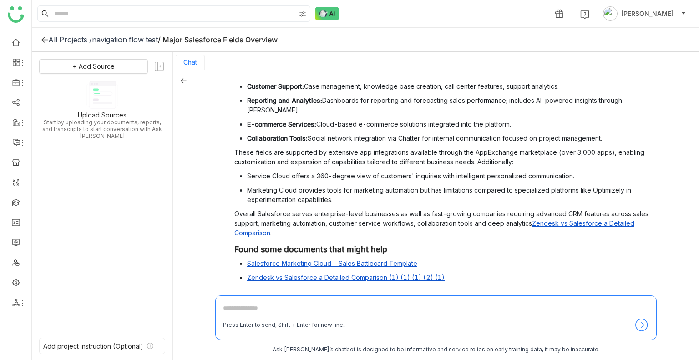
scroll to position [134, 0]
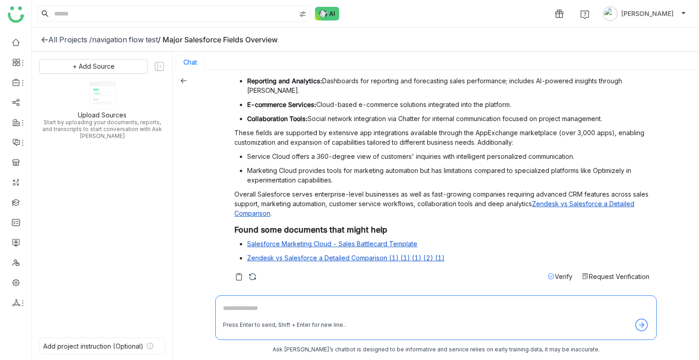
click at [555, 274] on span "Verify" at bounding box center [564, 277] width 18 height 8
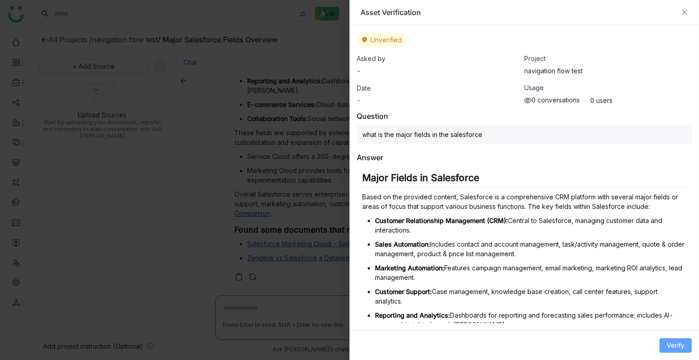
click at [670, 345] on span "Verify" at bounding box center [676, 345] width 18 height 10
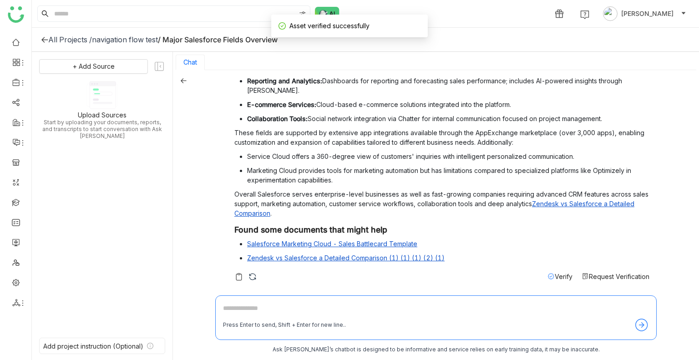
scroll to position [1, 0]
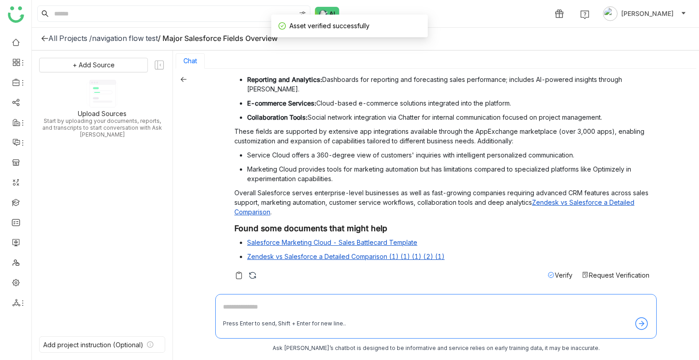
click at [239, 303] on textarea at bounding box center [436, 309] width 426 height 15
paste textarea "**********"
type textarea "**********"
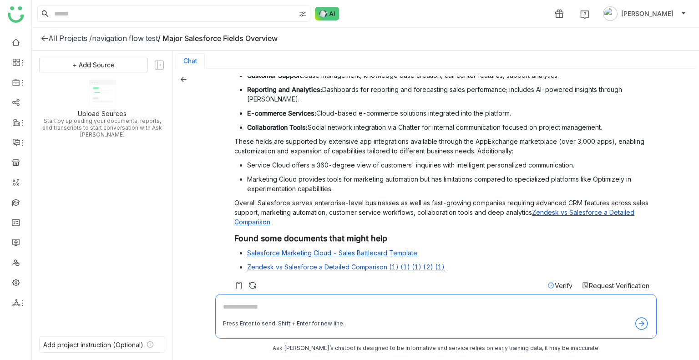
scroll to position [481, 0]
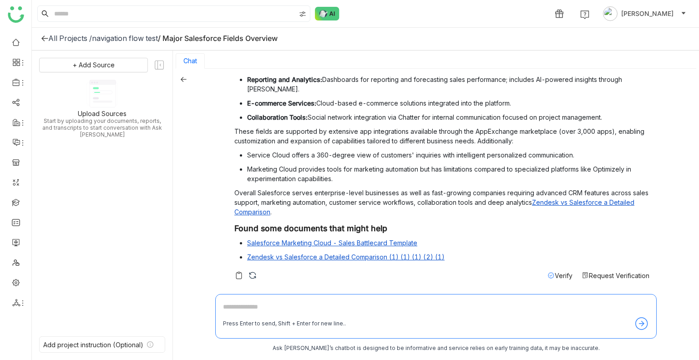
click at [555, 272] on span "Verify" at bounding box center [564, 276] width 18 height 8
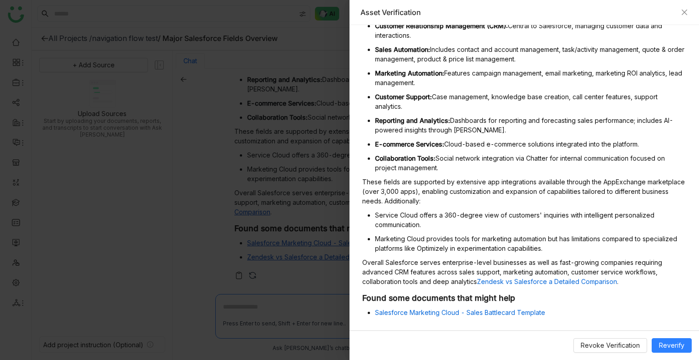
scroll to position [258, 0]
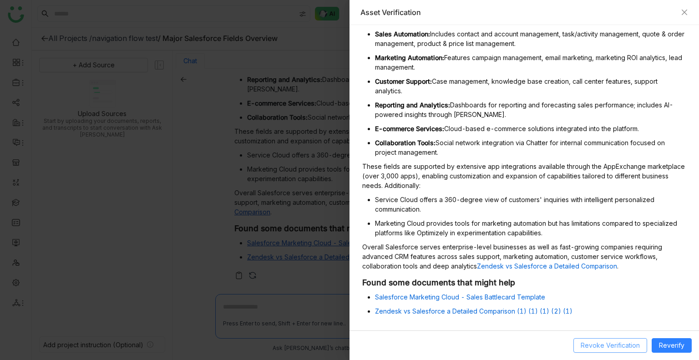
click at [600, 339] on button "Revoke Verification" at bounding box center [610, 345] width 74 height 15
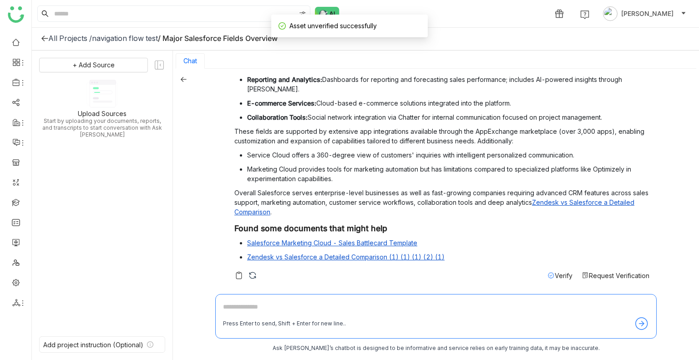
scroll to position [481, 0]
click at [230, 308] on textarea at bounding box center [436, 309] width 426 height 15
paste textarea "**********"
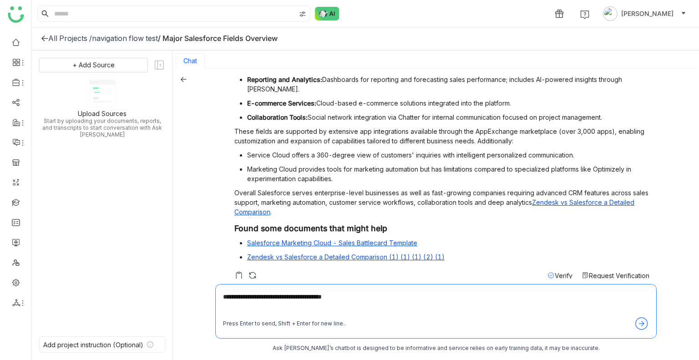
type textarea "**********"
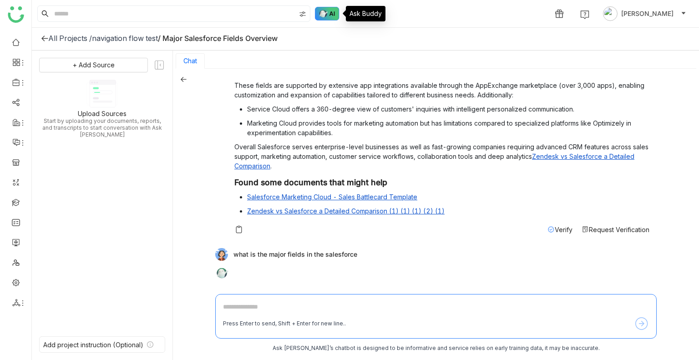
click at [334, 9] on img at bounding box center [327, 14] width 25 height 14
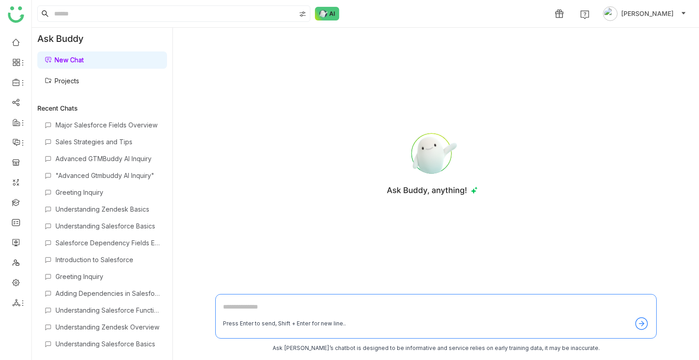
click at [237, 305] on textarea at bounding box center [436, 309] width 426 height 15
paste textarea "**********"
type textarea "**********"
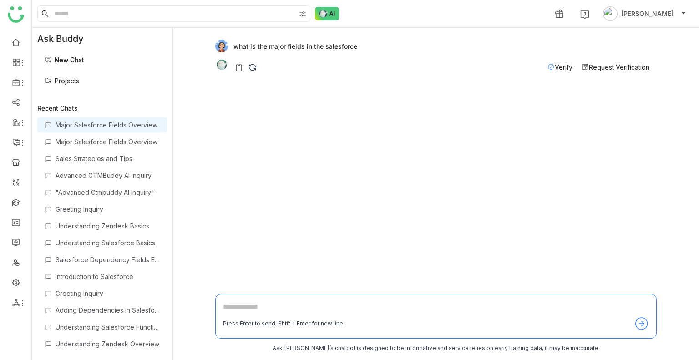
type textarea "**********"
click at [240, 302] on textarea "**********" at bounding box center [436, 309] width 426 height 15
click at [75, 77] on link "Projects" at bounding box center [62, 81] width 35 height 8
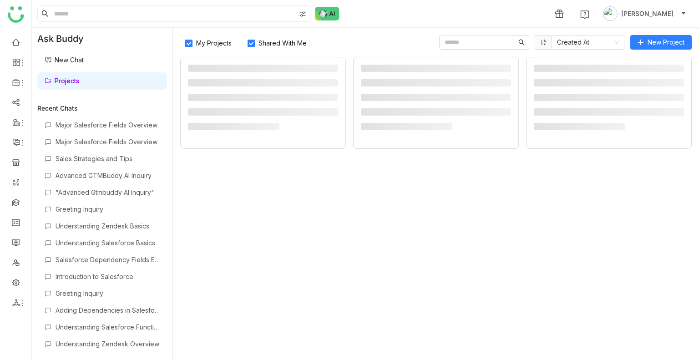
click at [75, 77] on link "Projects" at bounding box center [62, 81] width 35 height 8
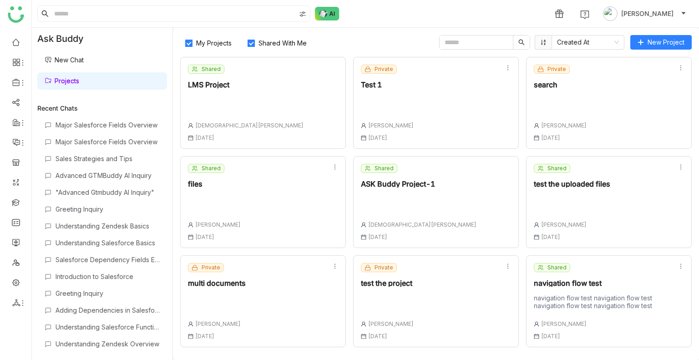
click at [282, 38] on label "Shared With Me" at bounding box center [279, 42] width 73 height 15
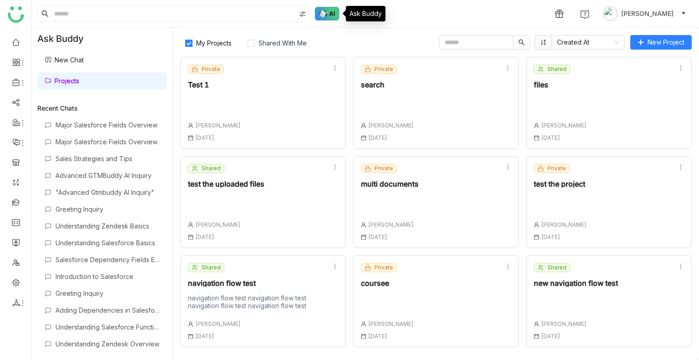
click at [324, 20] on img at bounding box center [327, 14] width 25 height 14
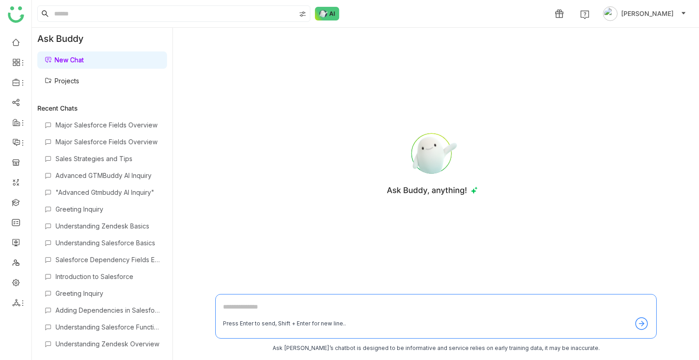
click at [255, 304] on textarea at bounding box center [436, 309] width 426 height 15
paste textarea "**********"
type textarea "**********"
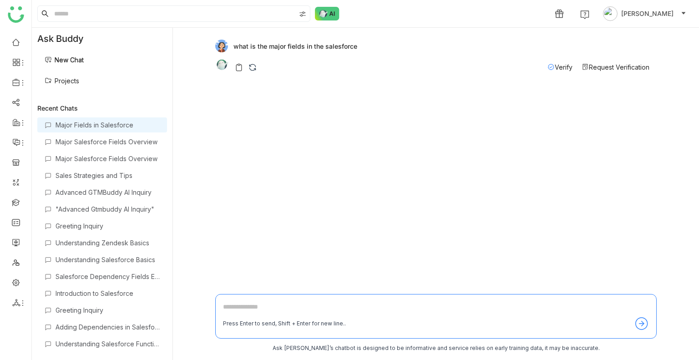
click at [559, 67] on span "Verify" at bounding box center [564, 67] width 18 height 8
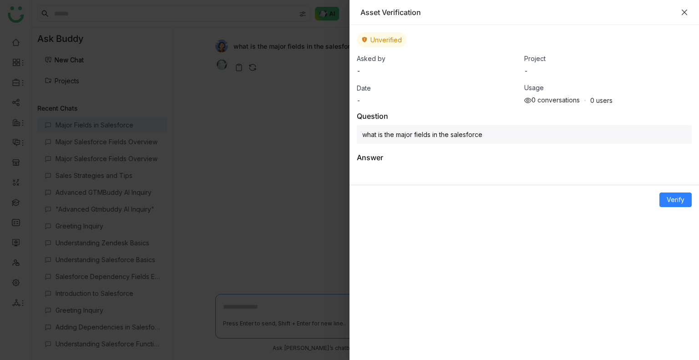
click at [682, 14] on icon "Close" at bounding box center [684, 12] width 7 height 7
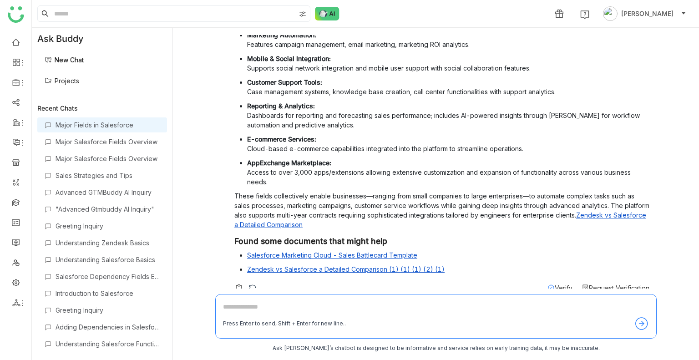
scroll to position [201, 0]
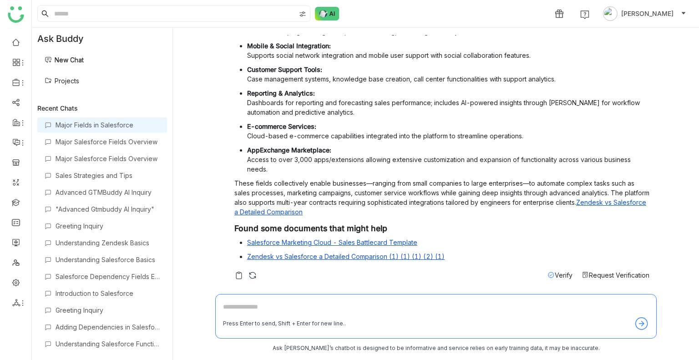
click at [555, 277] on span "Verify" at bounding box center [564, 275] width 18 height 8
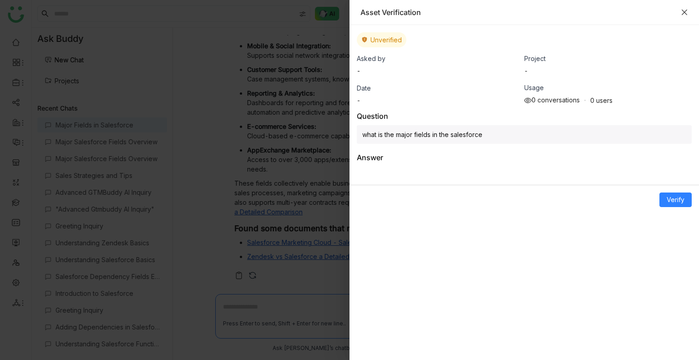
click at [686, 15] on icon "Close" at bounding box center [684, 12] width 7 height 7
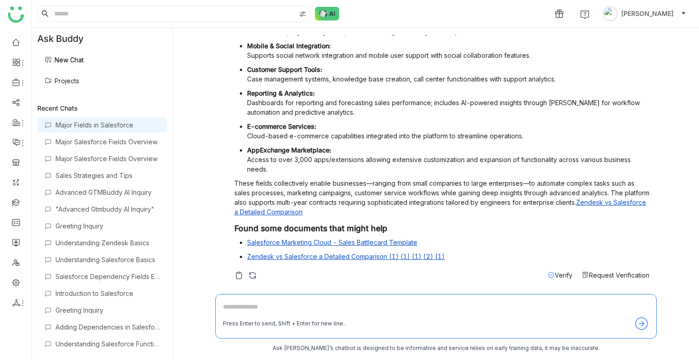
click at [555, 278] on span "Verify" at bounding box center [564, 275] width 18 height 8
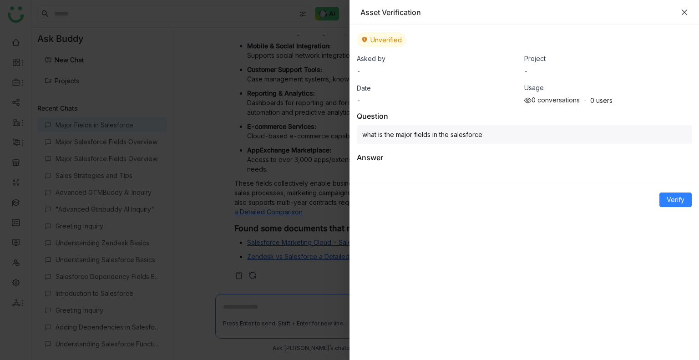
click at [682, 14] on icon "Close" at bounding box center [684, 12] width 5 height 5
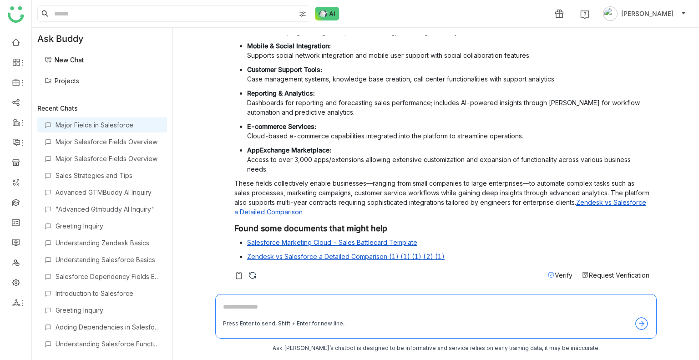
click at [555, 273] on span "Verify" at bounding box center [564, 275] width 18 height 8
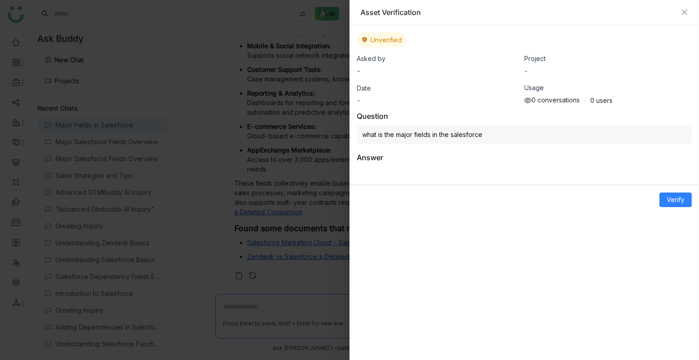
click at [222, 76] on div at bounding box center [349, 180] width 699 height 360
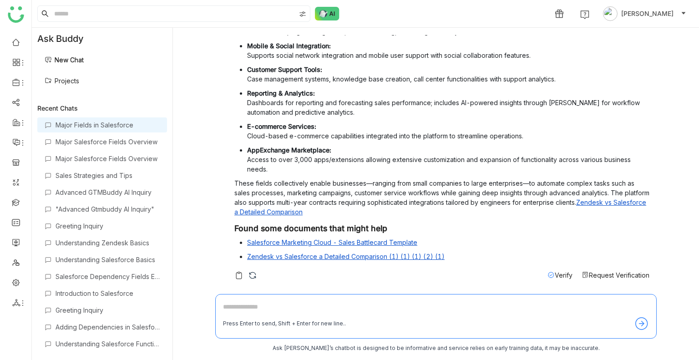
scroll to position [0, 0]
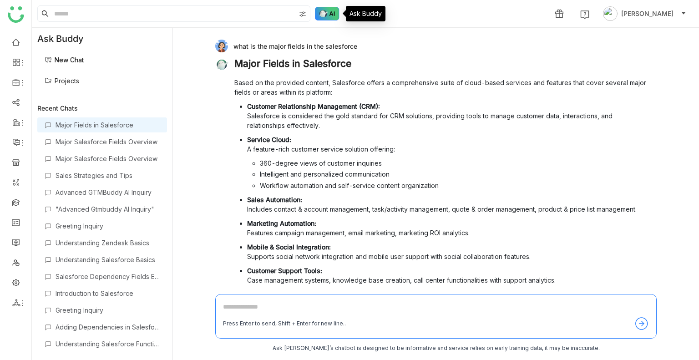
click at [320, 18] on img at bounding box center [327, 14] width 25 height 14
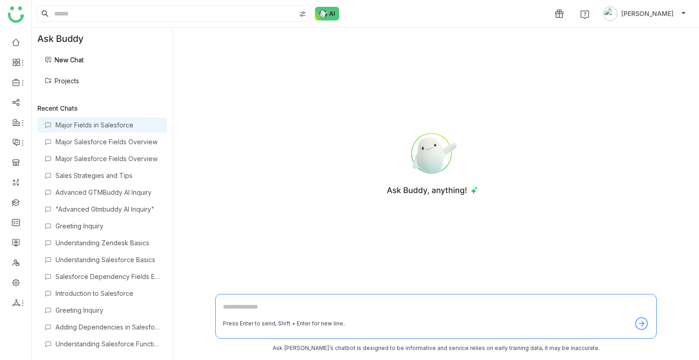
click at [239, 304] on textarea at bounding box center [436, 309] width 426 height 15
paste textarea "**********"
type textarea "**********"
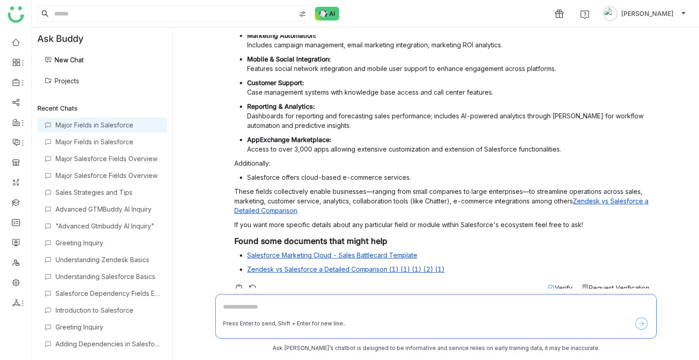
scroll to position [201, 0]
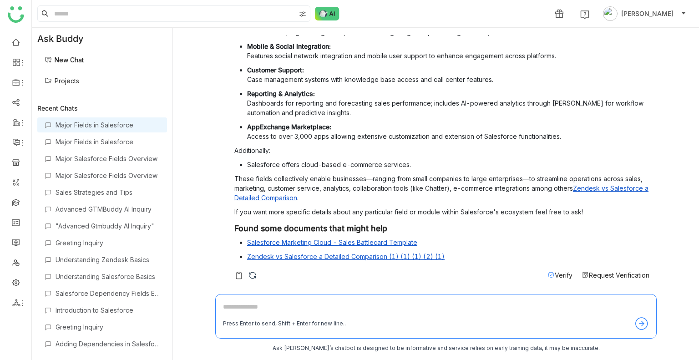
click at [555, 277] on span "Verify" at bounding box center [564, 275] width 18 height 8
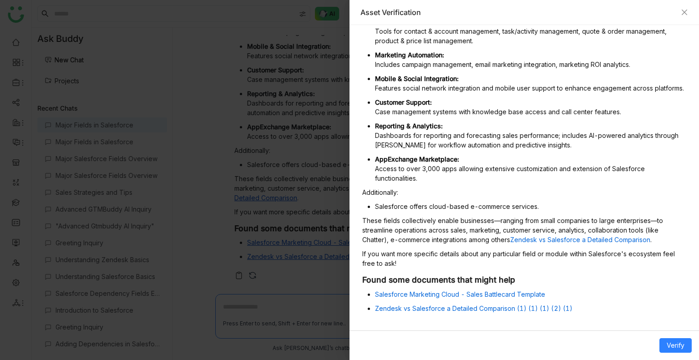
scroll to position [0, 0]
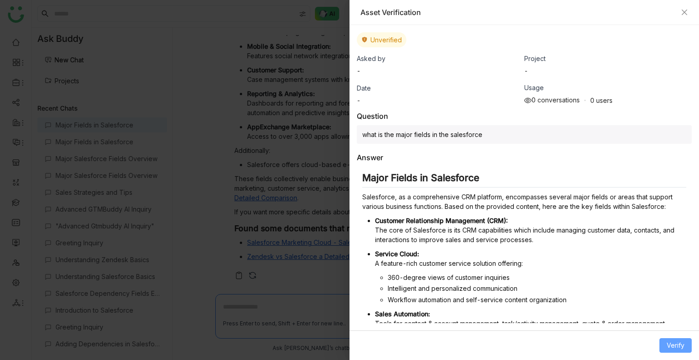
click at [673, 348] on span "Verify" at bounding box center [676, 345] width 18 height 10
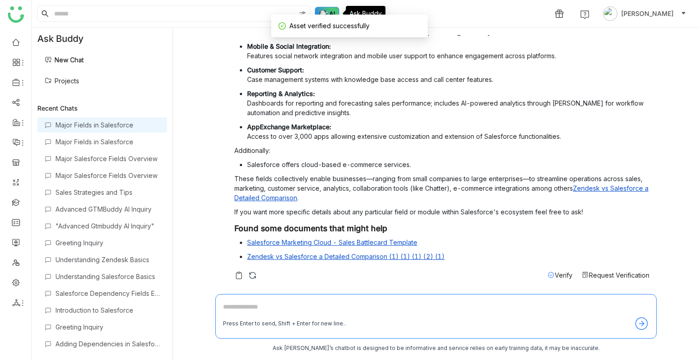
click at [329, 14] on img at bounding box center [327, 14] width 25 height 14
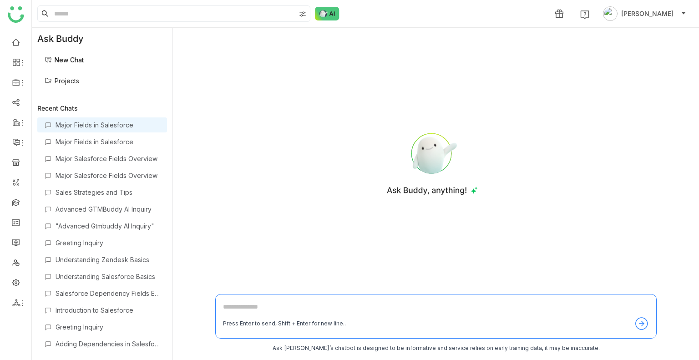
click at [311, 12] on div "1 Uday Bhanu" at bounding box center [365, 13] width 667 height 27
click at [332, 15] on img at bounding box center [327, 14] width 25 height 14
click at [75, 16] on input at bounding box center [173, 13] width 243 height 15
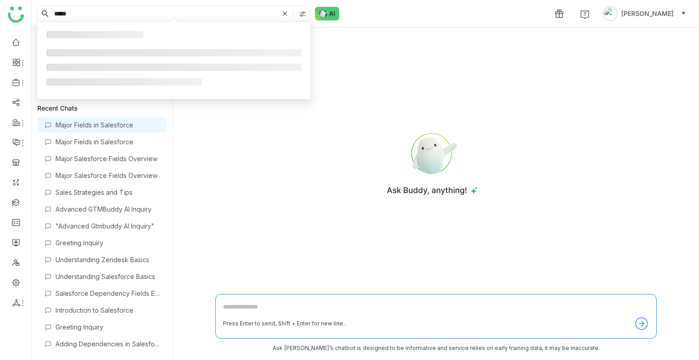
type input "*****"
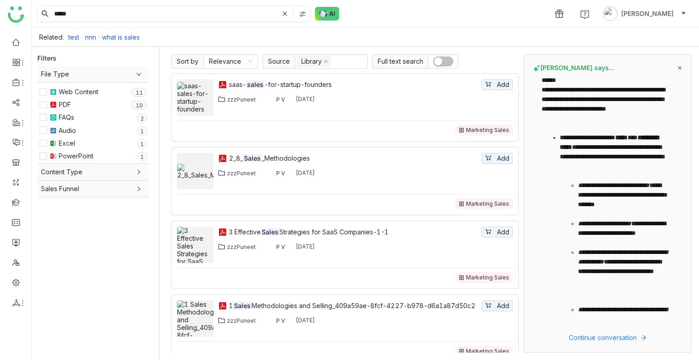
click at [89, 11] on input "*****" at bounding box center [165, 13] width 226 height 15
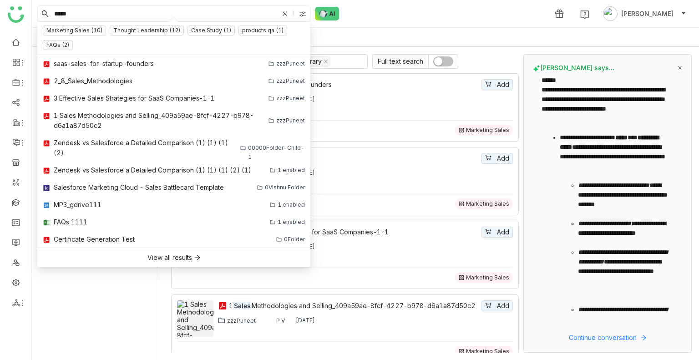
click at [89, 11] on input "*****" at bounding box center [165, 13] width 226 height 15
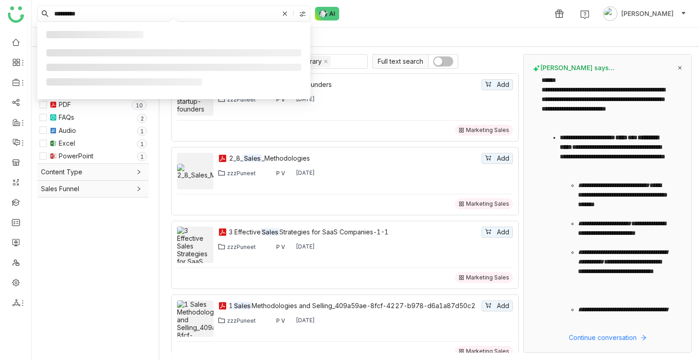
type input "*********"
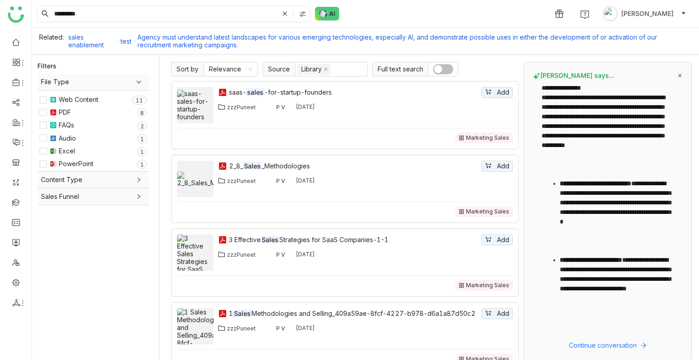
click at [102, 11] on input "*********" at bounding box center [165, 13] width 226 height 15
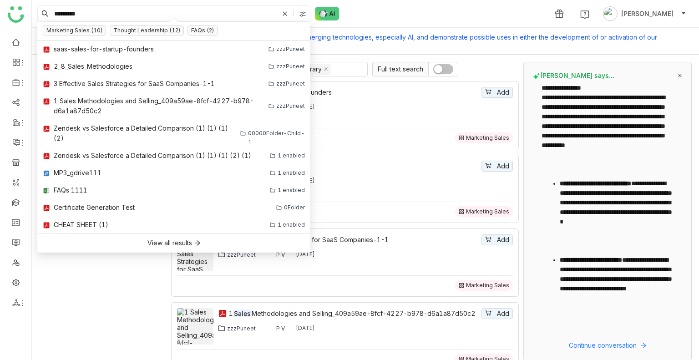
click at [102, 11] on input "*********" at bounding box center [165, 13] width 226 height 15
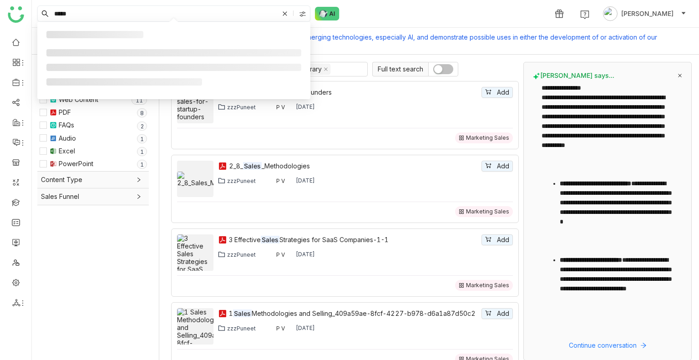
type input "*****"
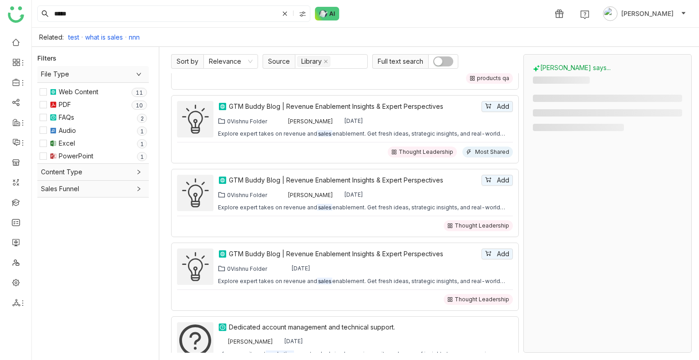
scroll to position [1608, 0]
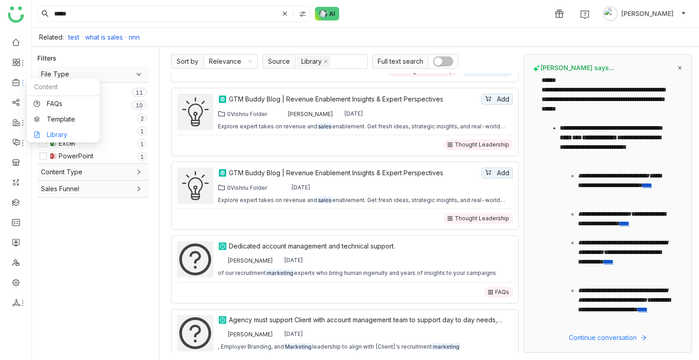
click at [70, 133] on link "Library" at bounding box center [63, 135] width 59 height 6
click at [70, 133] on div "Audio" at bounding box center [67, 131] width 17 height 10
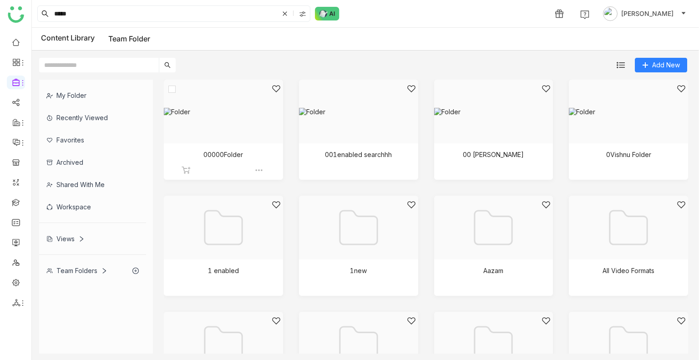
click at [236, 115] on div at bounding box center [220, 122] width 104 height 77
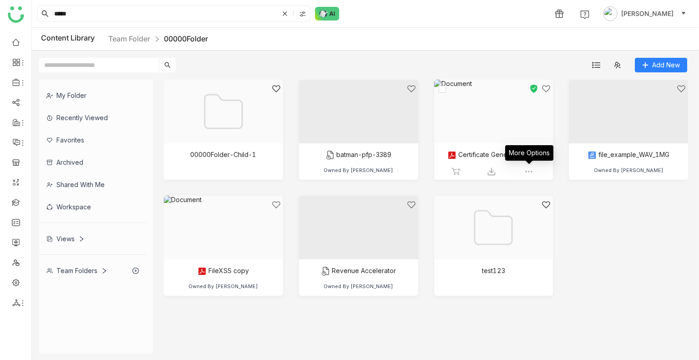
click at [531, 171] on img at bounding box center [528, 171] width 9 height 9
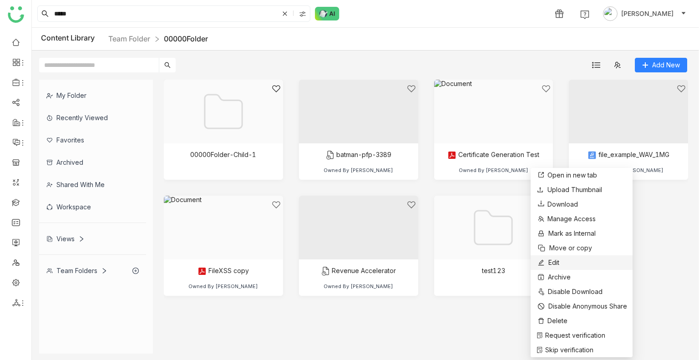
click at [561, 262] on li "Edit" at bounding box center [582, 262] width 102 height 15
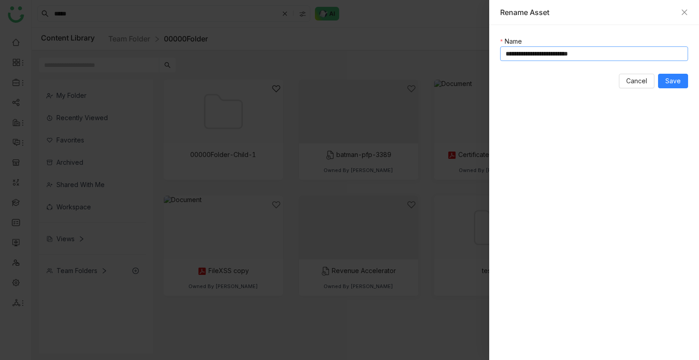
click at [581, 53] on input "**********" at bounding box center [594, 53] width 188 height 15
type input "*"
type input "*********"
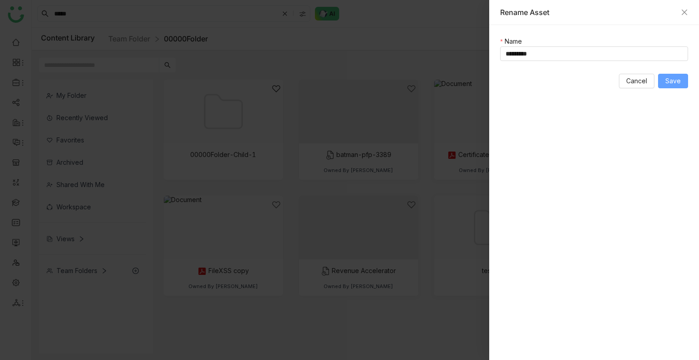
click at [674, 76] on span "Save" at bounding box center [672, 81] width 15 height 10
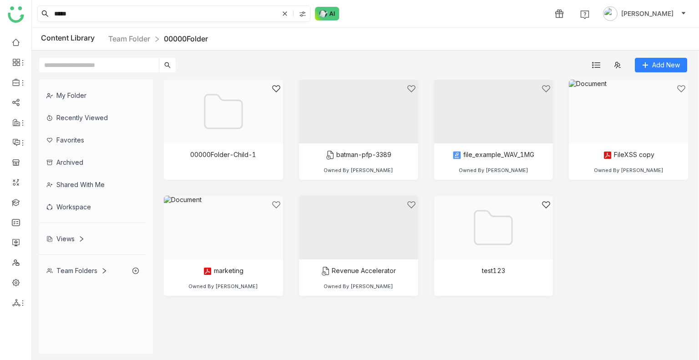
click at [79, 12] on input "*****" at bounding box center [165, 13] width 226 height 15
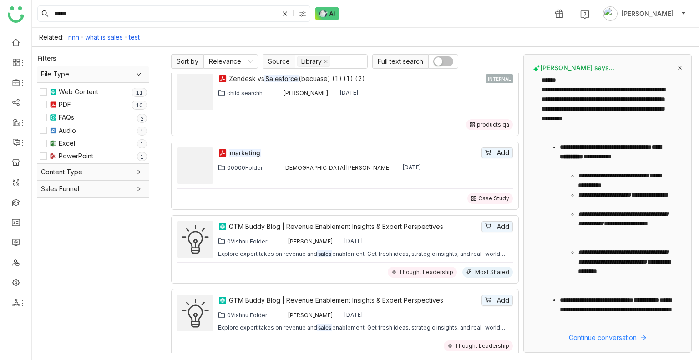
scroll to position [1480, 0]
click at [90, 12] on input "*****" at bounding box center [165, 13] width 226 height 15
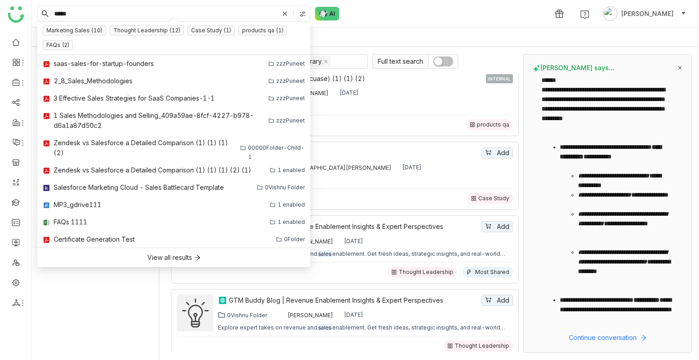
click at [90, 12] on input "*****" at bounding box center [165, 13] width 226 height 15
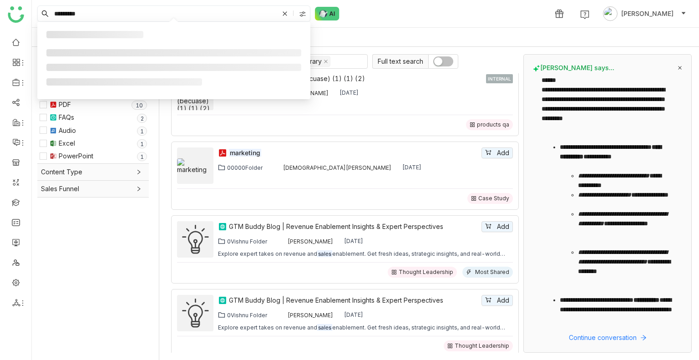
type input "*********"
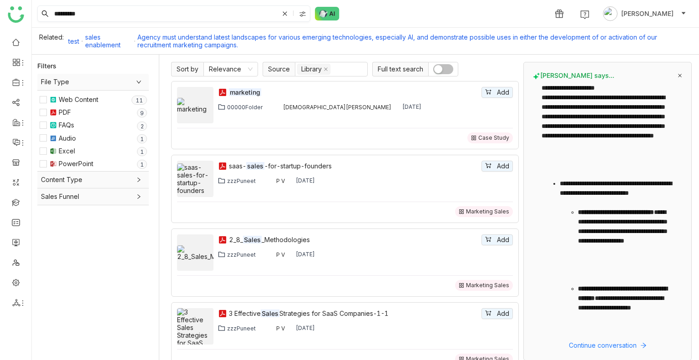
click at [85, 15] on input "*********" at bounding box center [165, 13] width 226 height 15
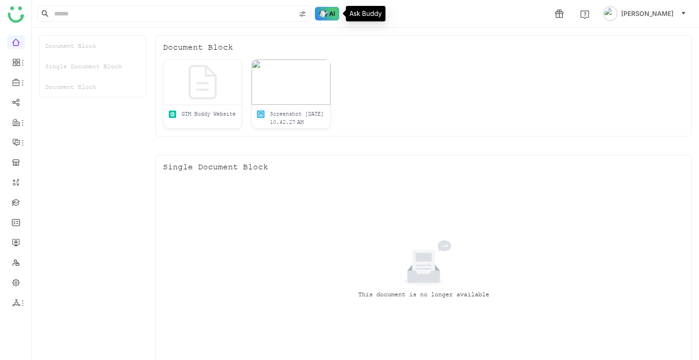
click at [325, 19] on img at bounding box center [327, 14] width 25 height 14
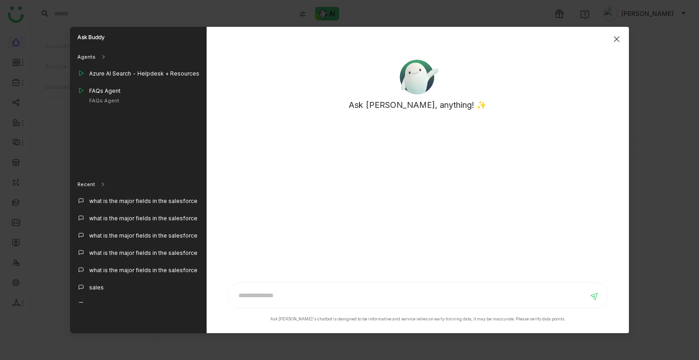
click at [609, 41] on span "Close" at bounding box center [616, 39] width 25 height 25
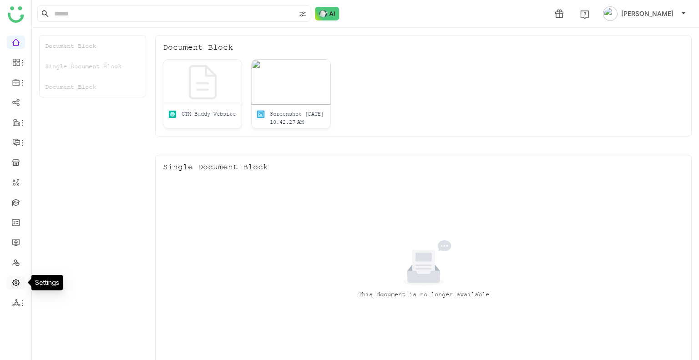
click at [20, 283] on link at bounding box center [16, 282] width 8 height 8
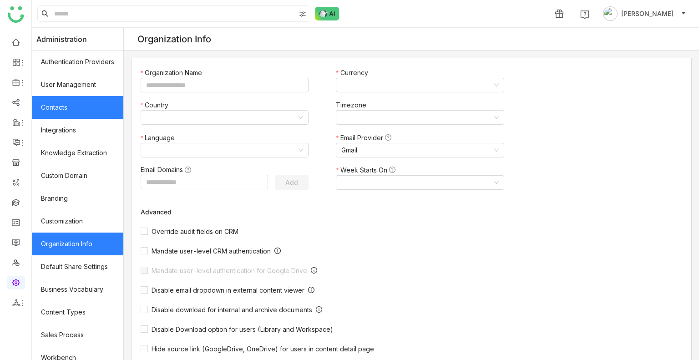
type input "*******"
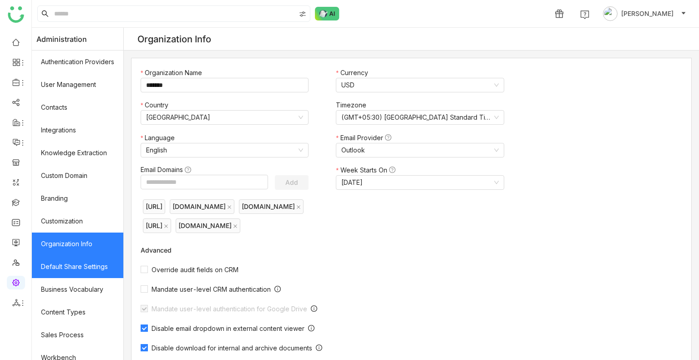
scroll to position [122, 0]
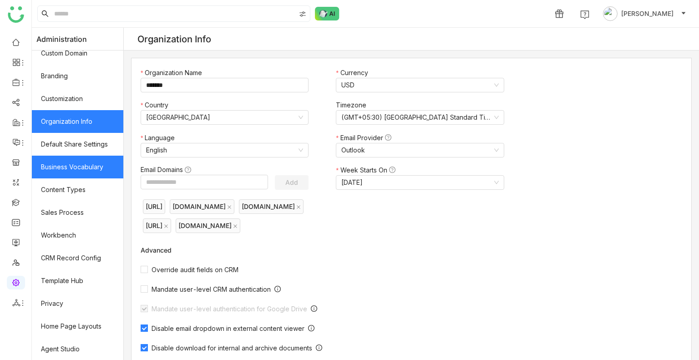
click at [83, 160] on link "Business Vocabulary" at bounding box center [77, 167] width 91 height 23
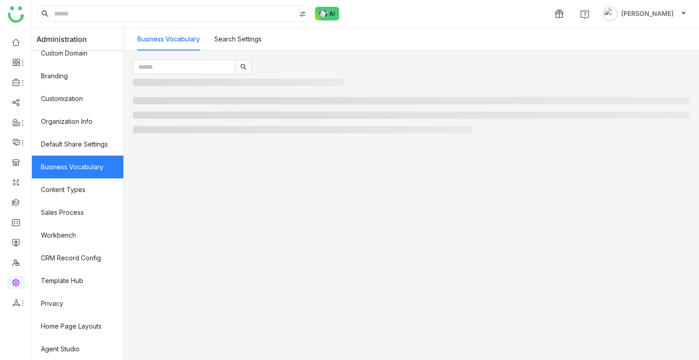
click at [83, 160] on link "Business Vocabulary" at bounding box center [77, 167] width 91 height 23
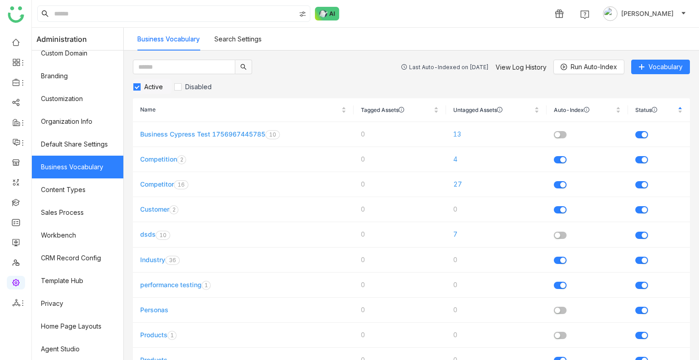
click at [237, 43] on link "Search Settings" at bounding box center [237, 39] width 47 height 8
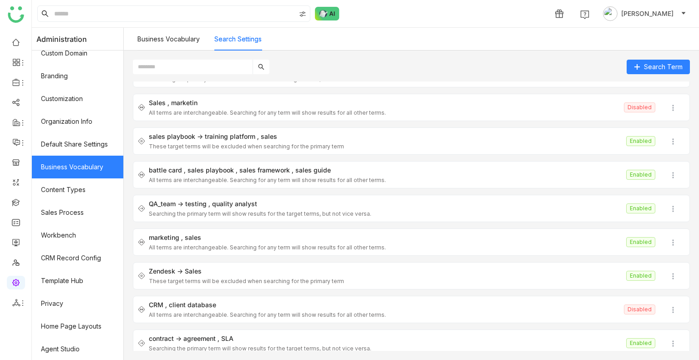
scroll to position [89, 0]
click at [193, 136] on div "sales playbook" at bounding box center [176, 136] width 54 height 8
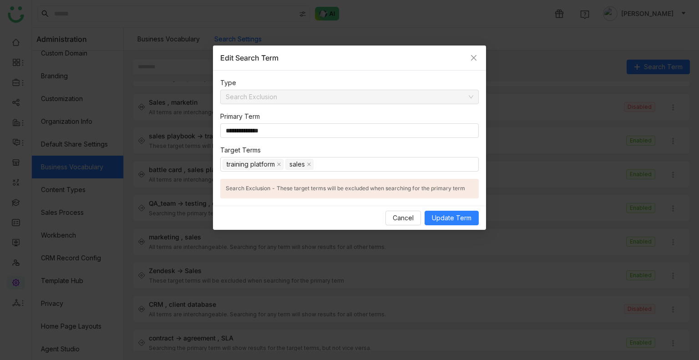
click at [193, 136] on nz-modal-container "**********" at bounding box center [349, 180] width 699 height 360
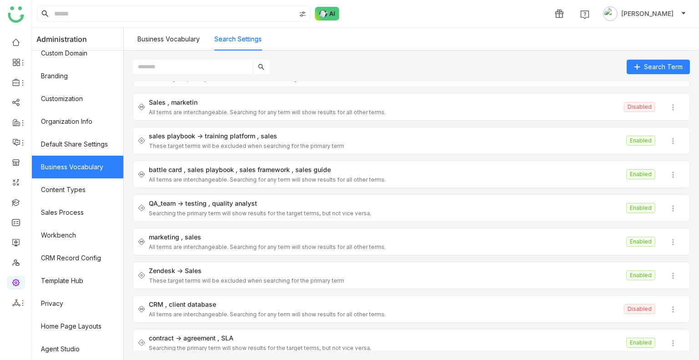
click at [193, 136] on div "sales playbook" at bounding box center [176, 136] width 54 height 8
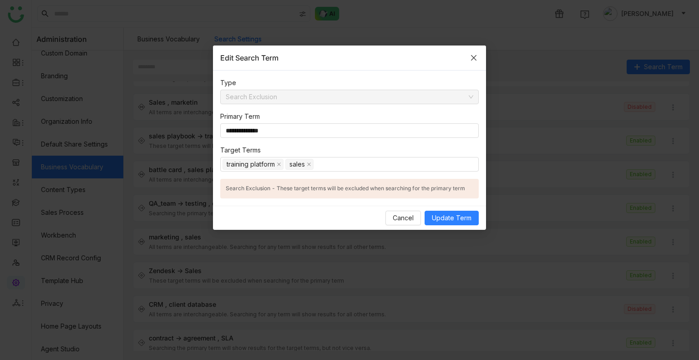
click at [470, 56] on span "Close" at bounding box center [474, 58] width 25 height 25
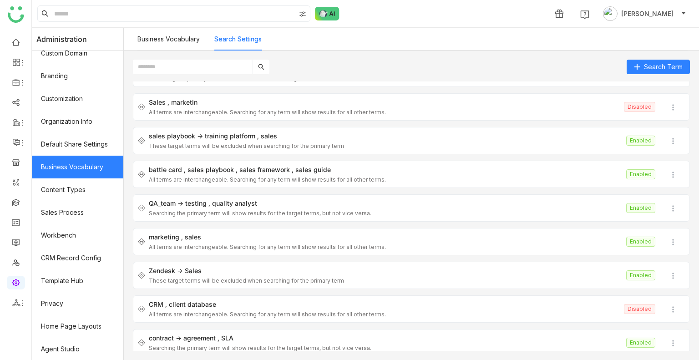
scroll to position [92, 0]
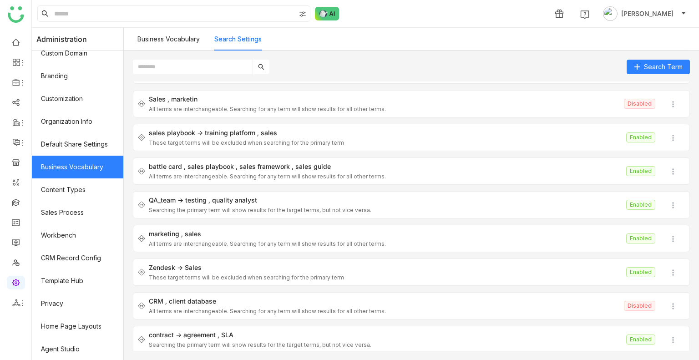
click at [198, 237] on div "marketing sales All terms are interchangeable. Searching for any term will show…" at bounding box center [386, 238] width 474 height 17
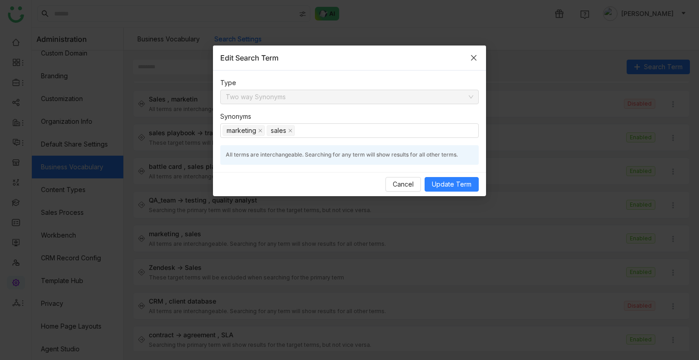
click at [475, 56] on icon "Close" at bounding box center [473, 57] width 5 height 5
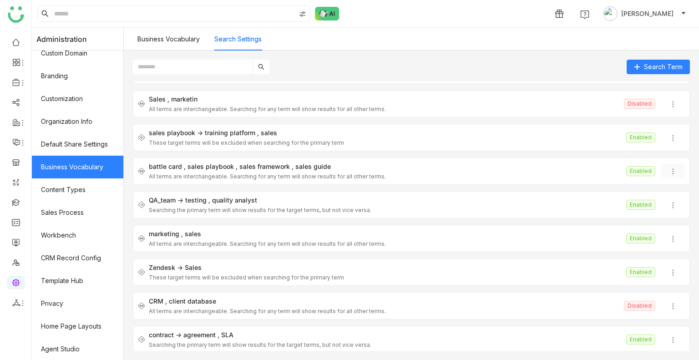
click at [669, 169] on img at bounding box center [673, 171] width 9 height 9
click at [669, 238] on img at bounding box center [673, 238] width 9 height 9
click at [670, 270] on span "Disable" at bounding box center [680, 273] width 22 height 8
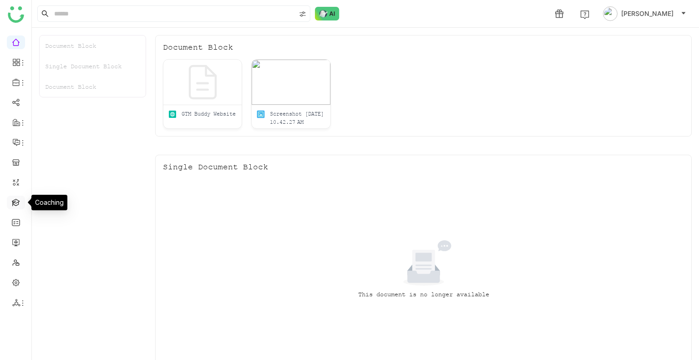
click at [12, 203] on link at bounding box center [16, 202] width 8 height 8
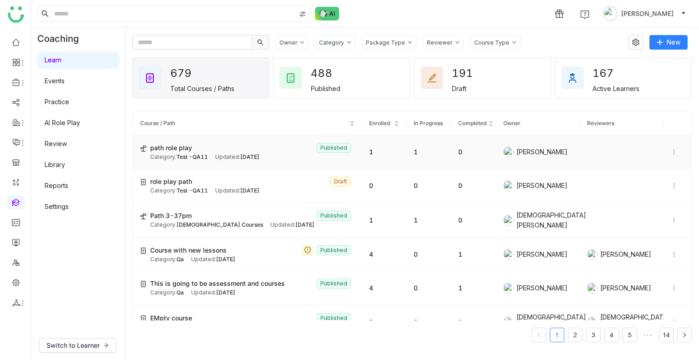
click at [219, 147] on div "path role play Published" at bounding box center [252, 148] width 204 height 10
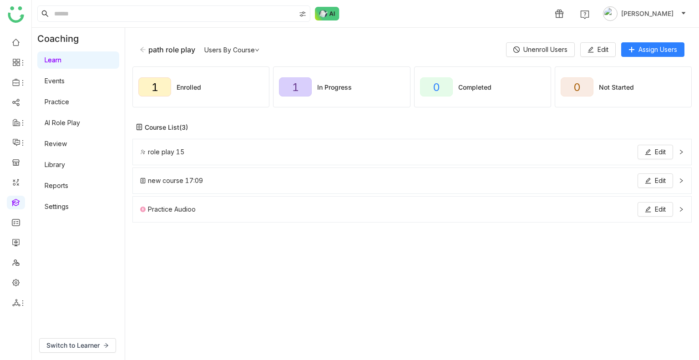
click at [270, 150] on div "role play 15 Edit" at bounding box center [406, 152] width 533 height 15
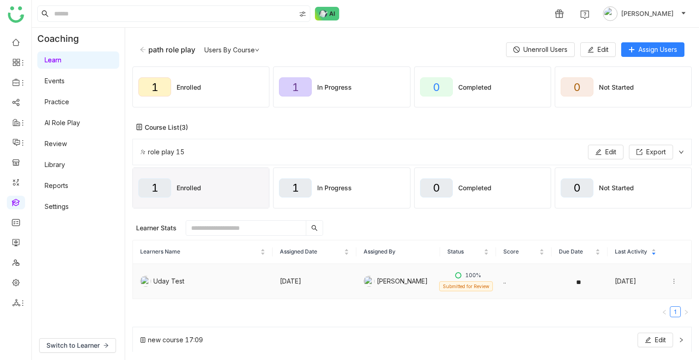
click at [674, 280] on icon at bounding box center [674, 281] width 1 height 5
click at [624, 282] on div "View Submission" at bounding box center [622, 281] width 61 height 10
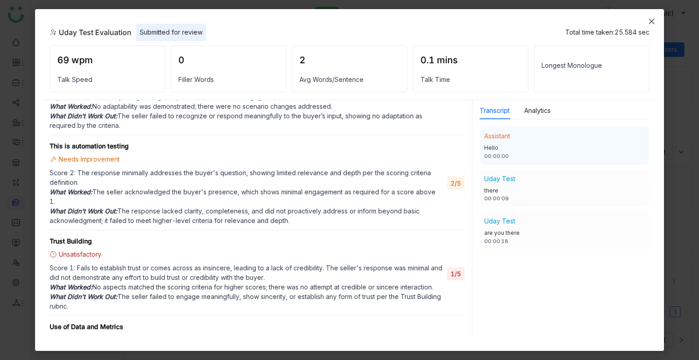
scroll to position [1055, 0]
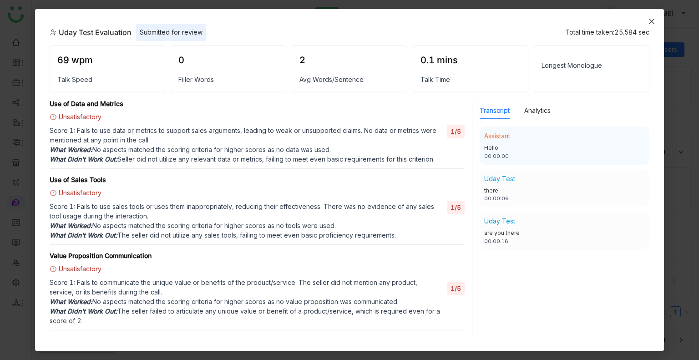
click at [652, 22] on icon "Close" at bounding box center [651, 21] width 7 height 7
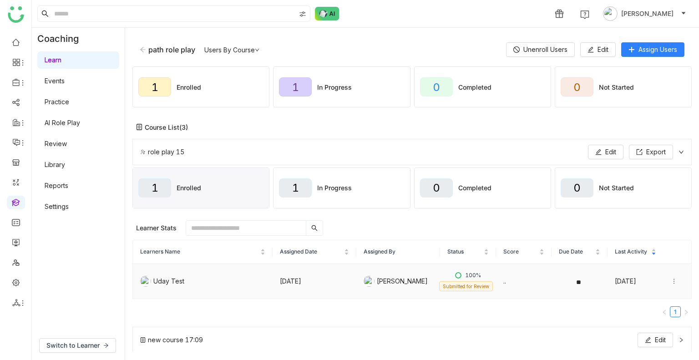
click at [671, 280] on icon at bounding box center [674, 281] width 6 height 6
click at [538, 308] on nz-pagination "1" at bounding box center [411, 311] width 559 height 11
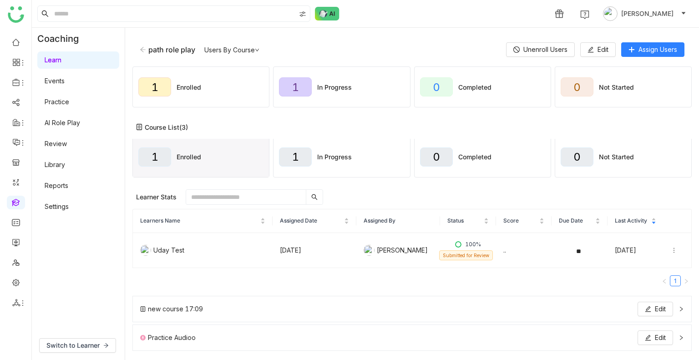
click at [525, 309] on div "new course 17:09 Edit" at bounding box center [406, 309] width 533 height 15
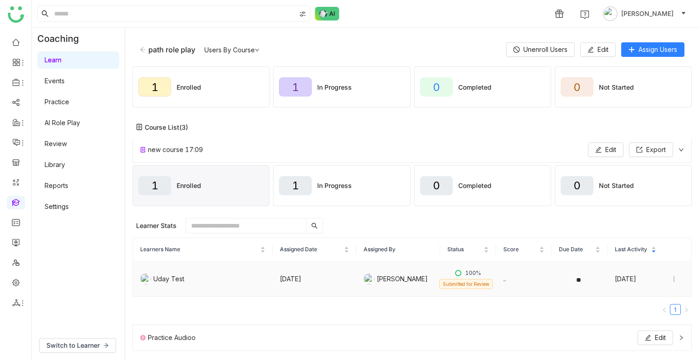
click at [671, 278] on icon at bounding box center [674, 279] width 6 height 6
click at [624, 284] on div "View Submission" at bounding box center [622, 287] width 61 height 10
click at [382, 331] on div "Practice Audioo Edit" at bounding box center [406, 337] width 533 height 15
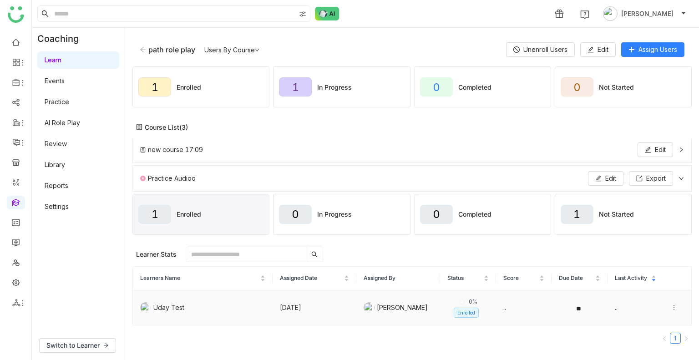
click at [671, 305] on icon at bounding box center [674, 308] width 6 height 6
click at [623, 311] on div "View Submission" at bounding box center [622, 307] width 61 height 10
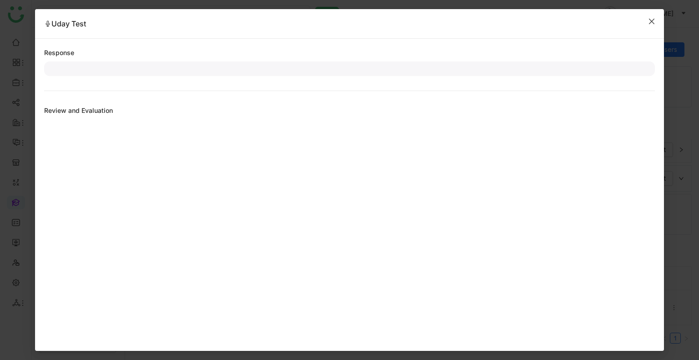
click at [646, 18] on span "Close" at bounding box center [651, 21] width 25 height 25
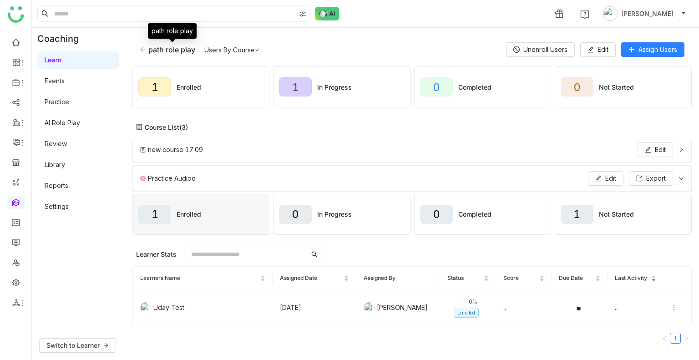
click at [147, 51] on div "path role play" at bounding box center [168, 49] width 56 height 9
click at [143, 51] on icon at bounding box center [143, 49] width 6 height 6
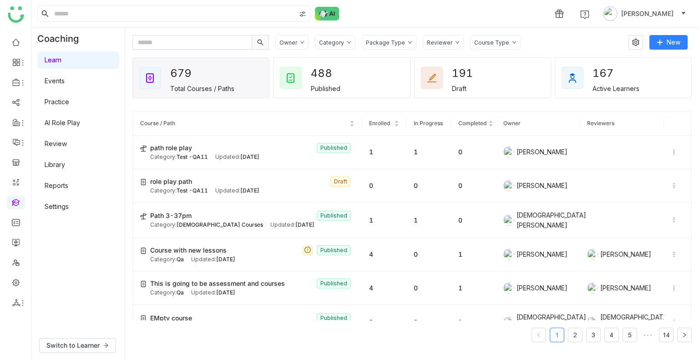
click at [60, 147] on link "Review" at bounding box center [56, 144] width 22 height 8
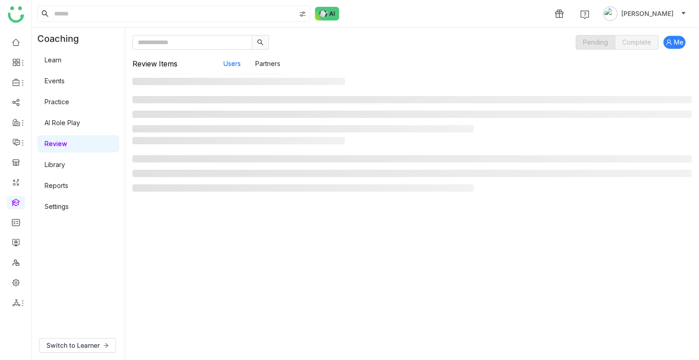
click at [60, 145] on link "Review" at bounding box center [56, 144] width 22 height 8
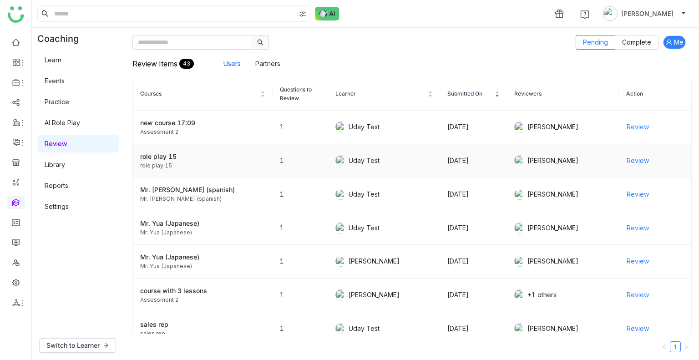
click at [627, 160] on span "Review" at bounding box center [638, 161] width 22 height 10
click at [633, 157] on span "Review" at bounding box center [638, 161] width 22 height 10
click at [630, 157] on span "Review" at bounding box center [638, 161] width 22 height 10
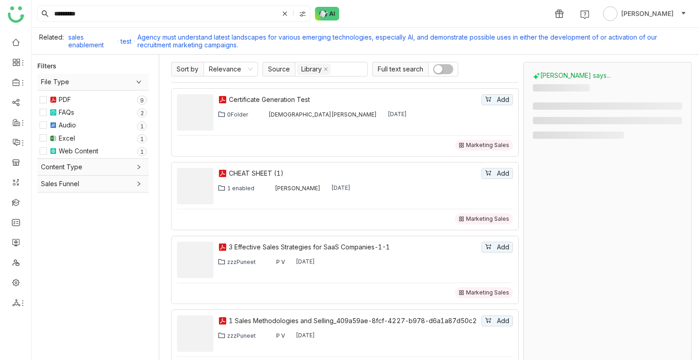
scroll to position [450, 0]
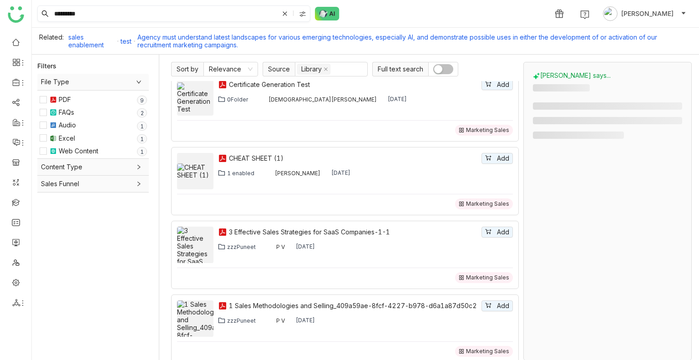
click at [96, 20] on input "*********" at bounding box center [165, 13] width 226 height 15
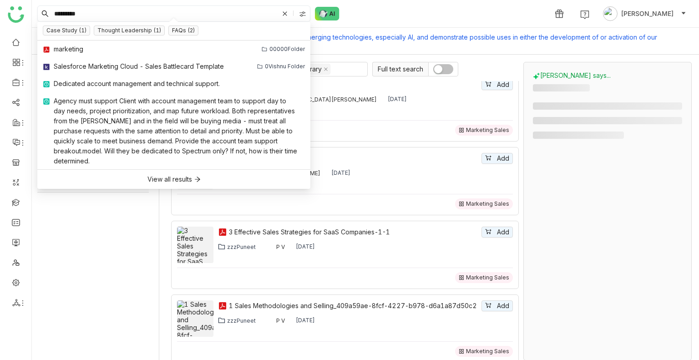
click at [96, 20] on input "*********" at bounding box center [165, 13] width 226 height 15
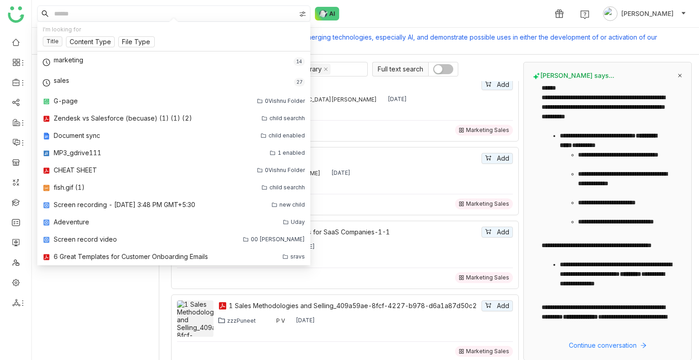
click at [69, 15] on input at bounding box center [173, 13] width 243 height 15
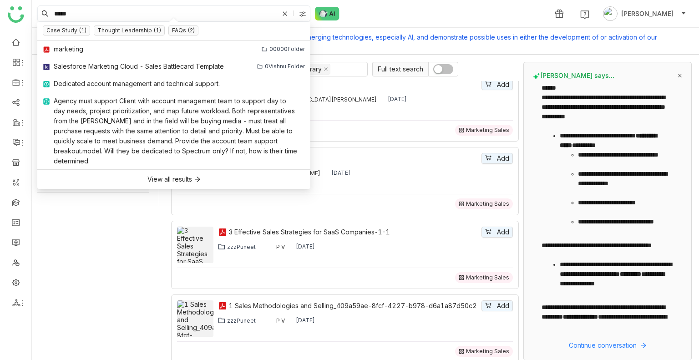
type input "*****"
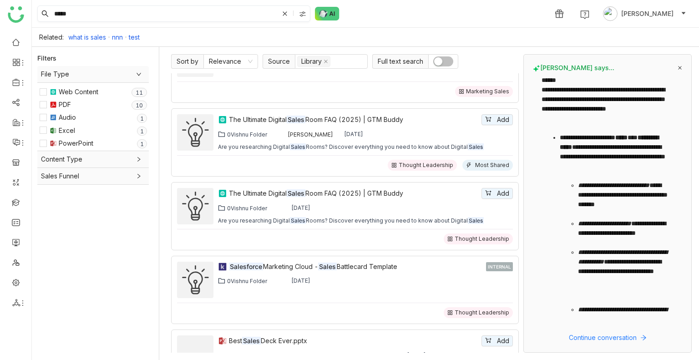
scroll to position [640, 0]
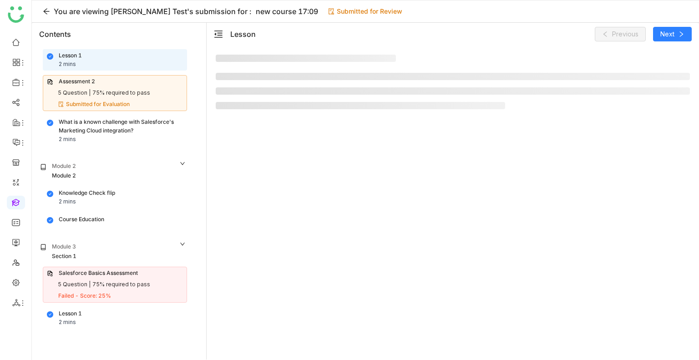
scroll to position [31, 0]
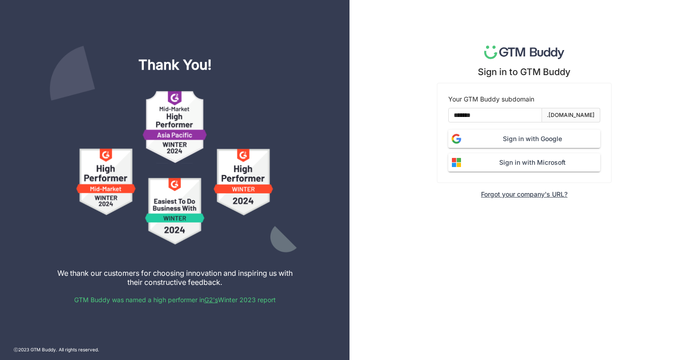
click at [544, 140] on span "Sign in with Google" at bounding box center [533, 139] width 136 height 10
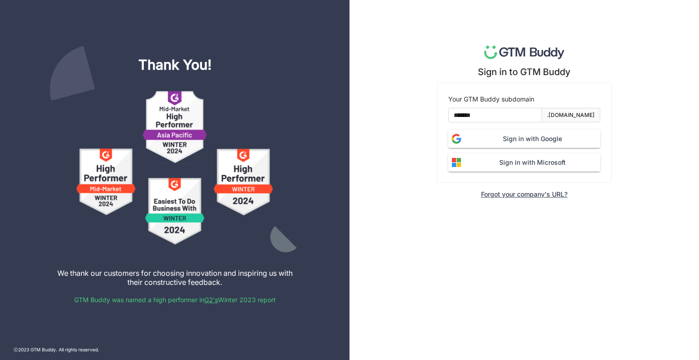
click at [544, 140] on span "Sign in with Google" at bounding box center [533, 139] width 136 height 10
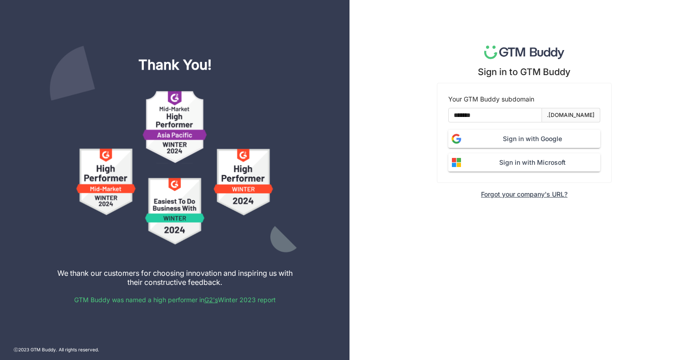
click at [544, 140] on span "Sign in with Google" at bounding box center [533, 139] width 136 height 10
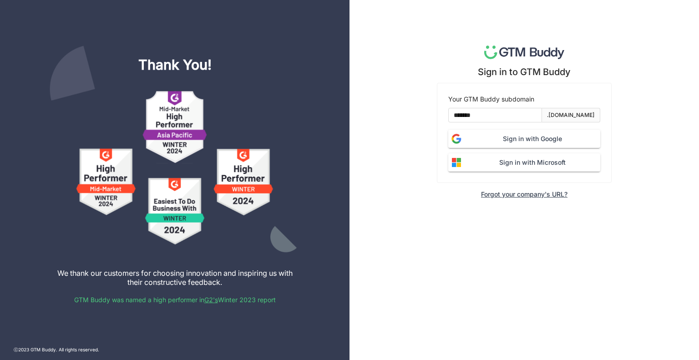
click at [544, 140] on span "Sign in with Google" at bounding box center [533, 139] width 136 height 10
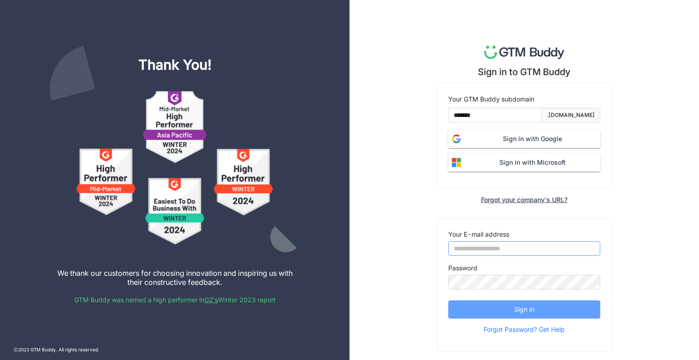
type input "**********"
click at [517, 306] on span "Sign in" at bounding box center [524, 310] width 20 height 10
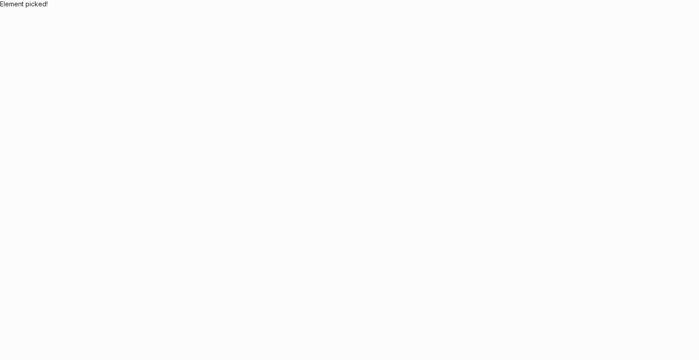
click at [538, 226] on body "Application Update Required We've recently updated our application and it looks…" at bounding box center [349, 180] width 699 height 360
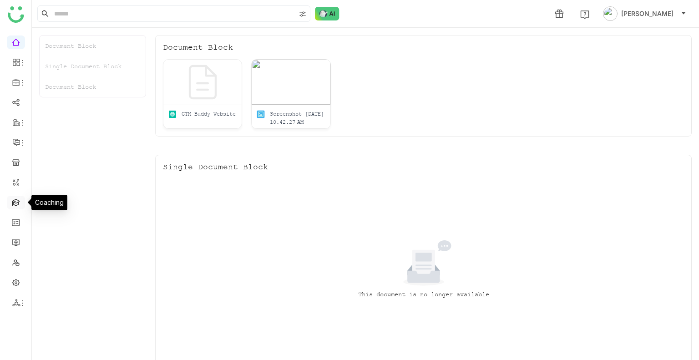
click at [15, 198] on link at bounding box center [16, 202] width 8 height 8
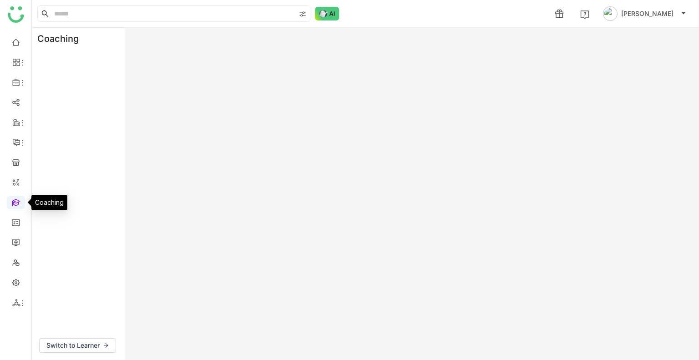
click at [15, 198] on link at bounding box center [16, 202] width 8 height 8
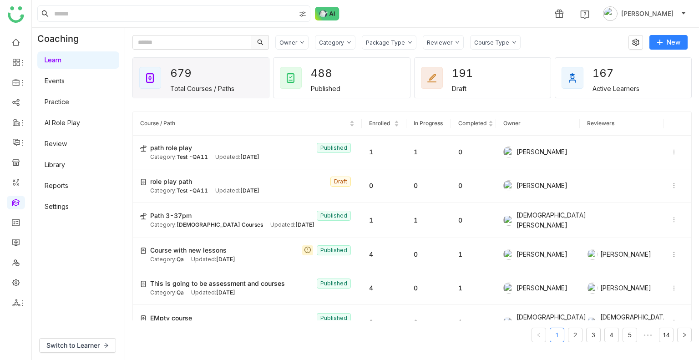
click at [49, 126] on link "AI Role Play" at bounding box center [63, 123] width 36 height 8
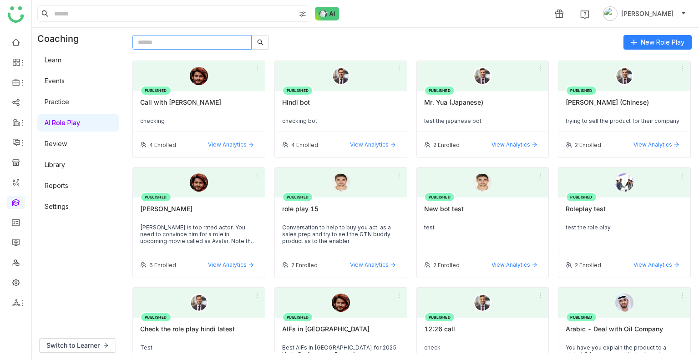
click at [186, 44] on input "text" at bounding box center [191, 42] width 119 height 15
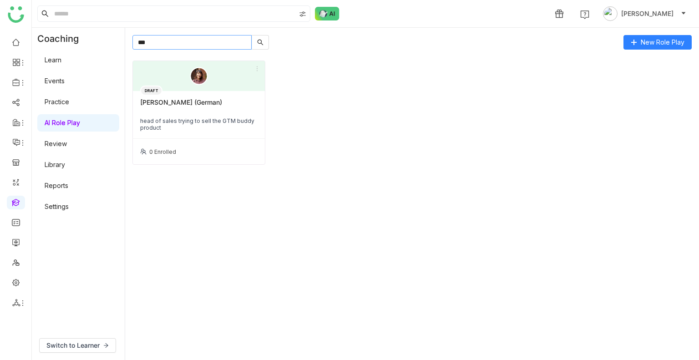
type input "***"
click at [199, 102] on div "[PERSON_NAME] (German)" at bounding box center [198, 105] width 117 height 15
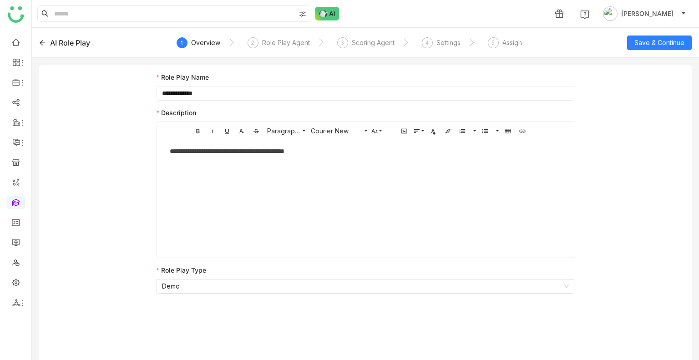
click at [39, 45] on icon at bounding box center [42, 43] width 6 height 6
